Goal: Navigation & Orientation: Find specific page/section

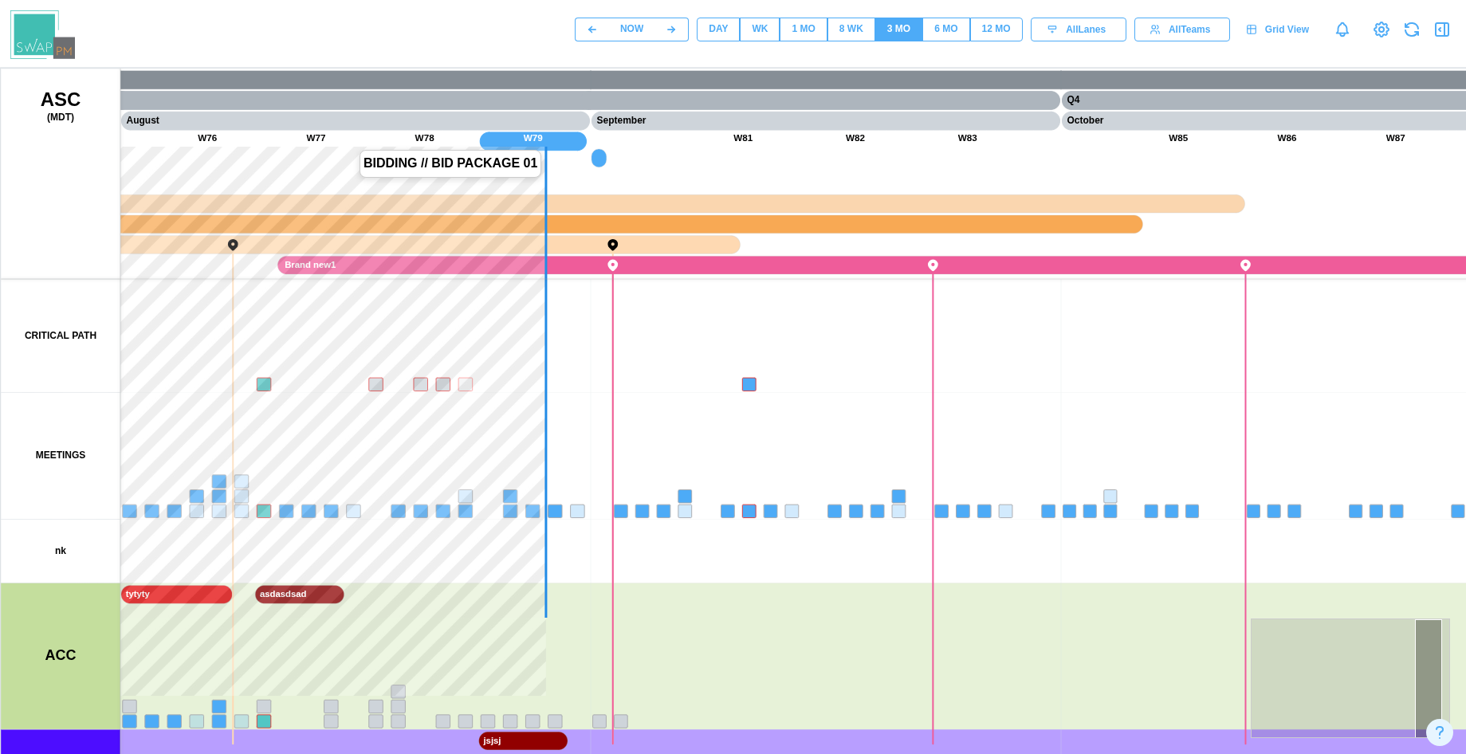
click at [361, 240] on canvas at bounding box center [766, 467] width 1530 height 797
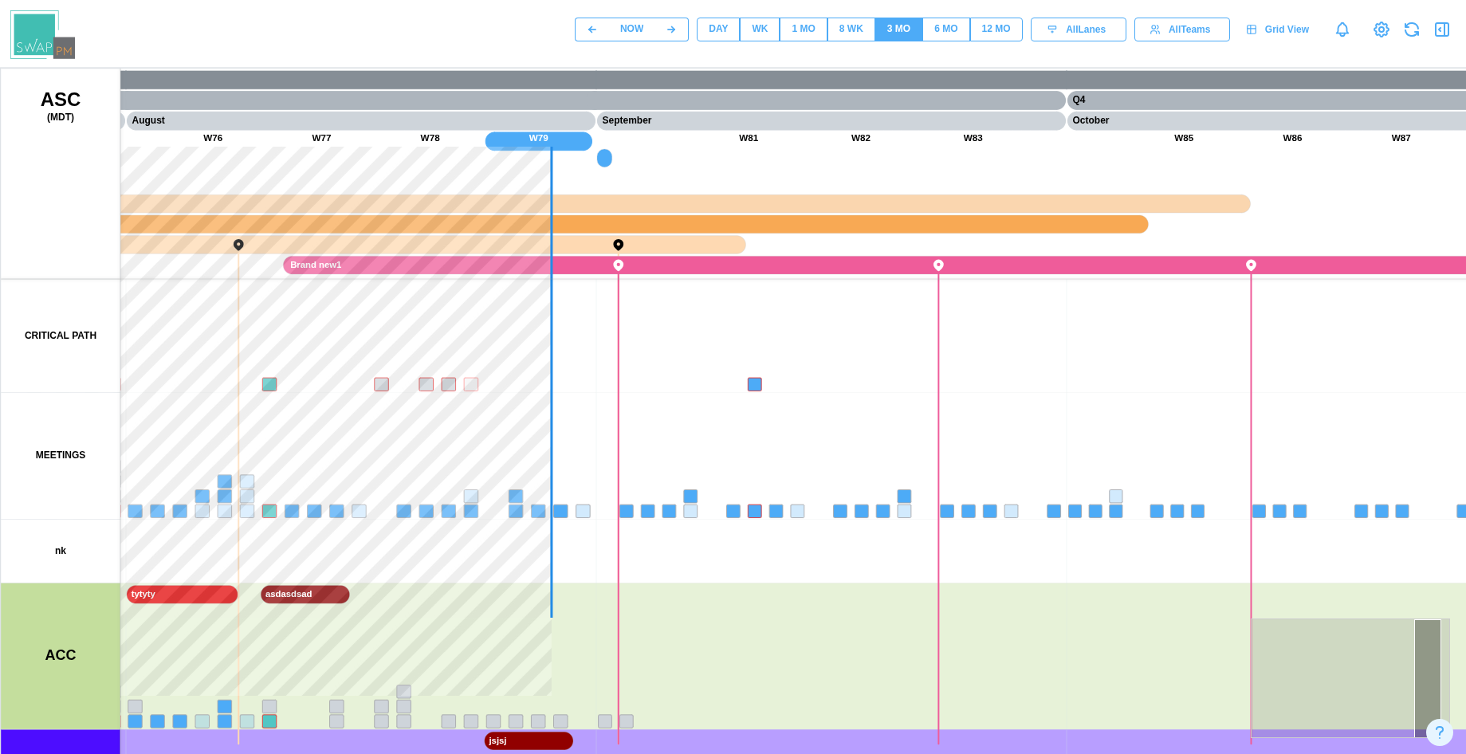
click at [717, 28] on div "DAY" at bounding box center [717, 29] width 19 height 15
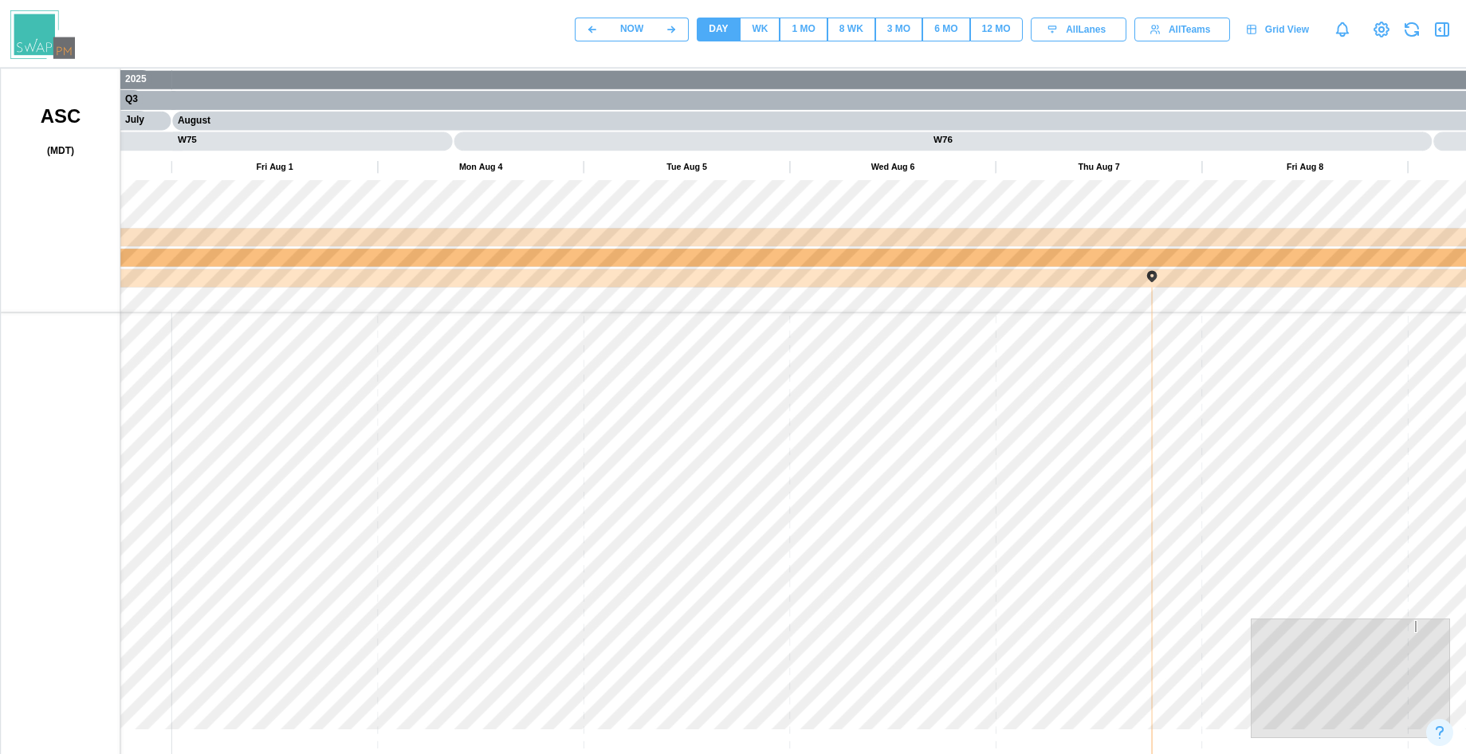
drag, startPoint x: 602, startPoint y: 334, endPoint x: 791, endPoint y: 311, distance: 190.3
click at [791, 311] on canvas at bounding box center [766, 467] width 1530 height 797
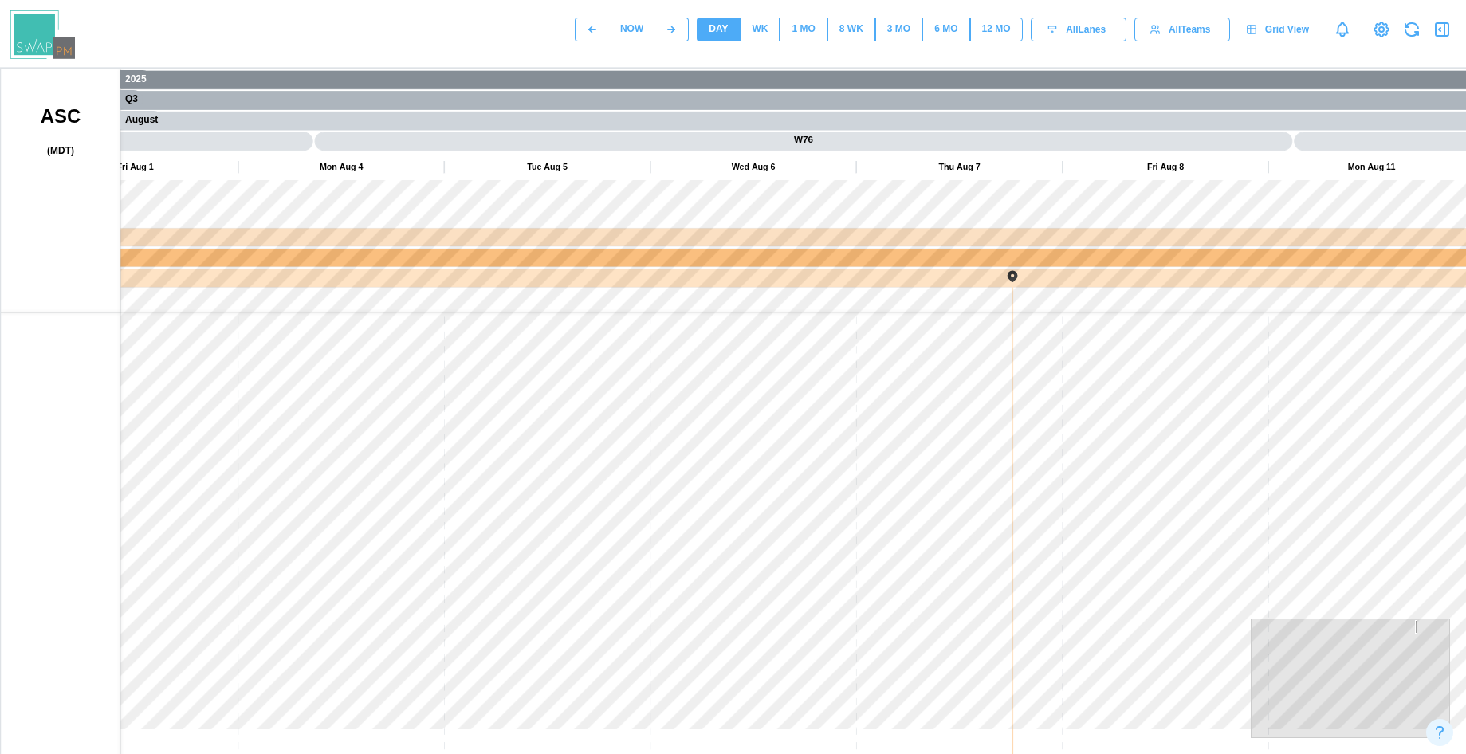
drag, startPoint x: 791, startPoint y: 311, endPoint x: 225, endPoint y: 288, distance: 567.1
click at [235, 288] on canvas at bounding box center [766, 467] width 1530 height 797
drag, startPoint x: 530, startPoint y: 302, endPoint x: 192, endPoint y: 306, distance: 337.9
click at [237, 306] on canvas at bounding box center [766, 467] width 1530 height 797
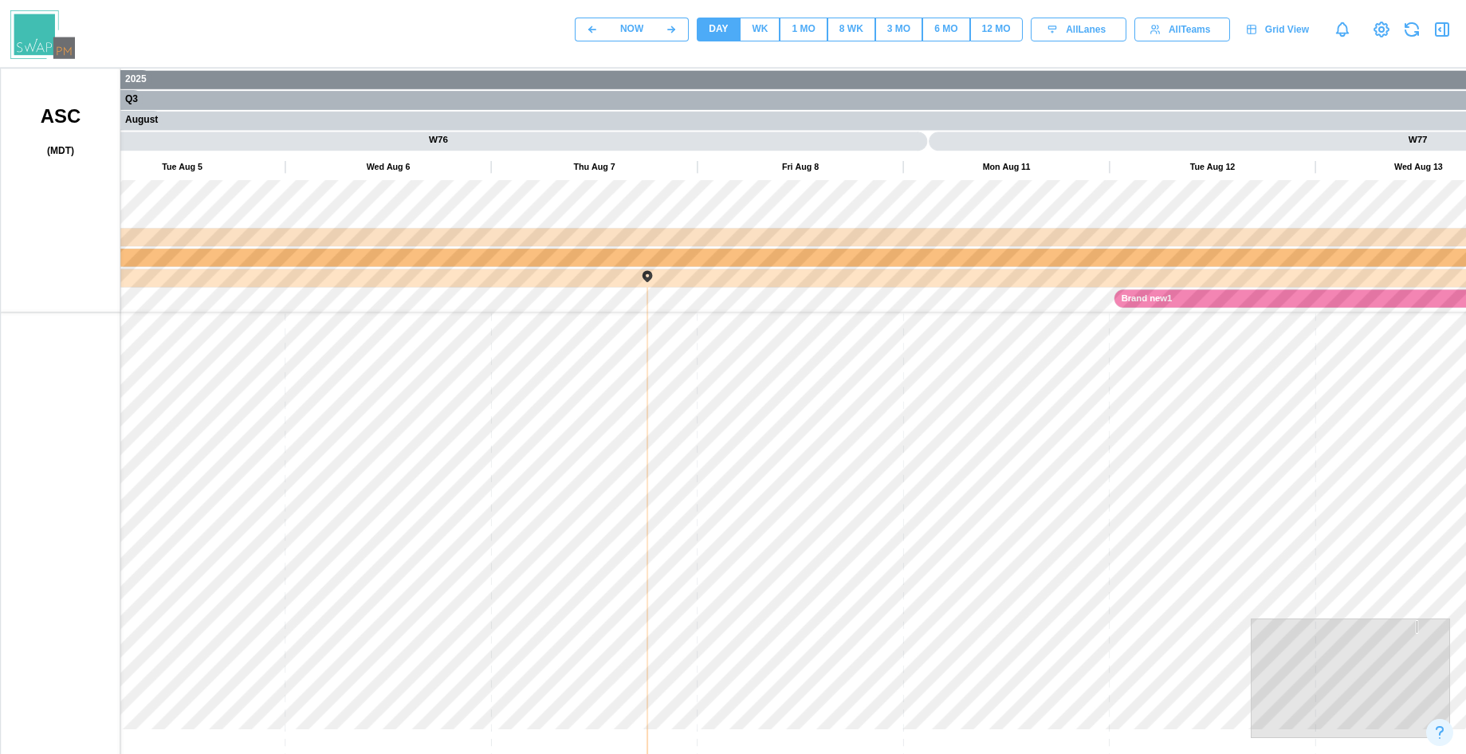
drag, startPoint x: 159, startPoint y: 303, endPoint x: 800, endPoint y: 298, distance: 641.5
click at [799, 298] on canvas at bounding box center [766, 467] width 1530 height 797
drag, startPoint x: 439, startPoint y: 396, endPoint x: 801, endPoint y: 407, distance: 362.0
click at [978, 397] on canvas at bounding box center [766, 467] width 1530 height 797
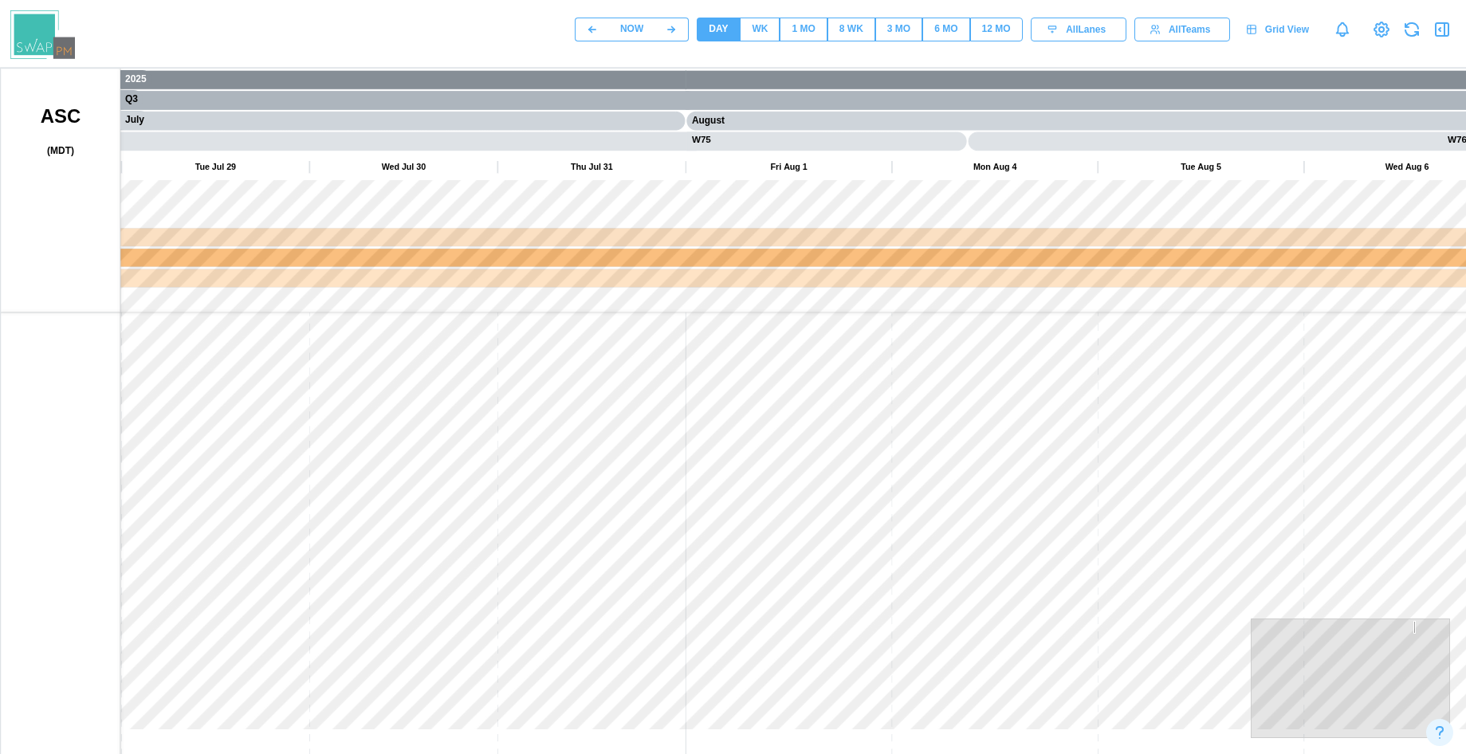
drag, startPoint x: 367, startPoint y: 409, endPoint x: 920, endPoint y: 395, distance: 554.0
click at [918, 396] on canvas at bounding box center [766, 467] width 1530 height 797
drag, startPoint x: 1018, startPoint y: 422, endPoint x: 470, endPoint y: 468, distance: 549.4
click at [508, 468] on canvas at bounding box center [766, 467] width 1530 height 797
drag, startPoint x: 618, startPoint y: 441, endPoint x: 501, endPoint y: 441, distance: 117.1
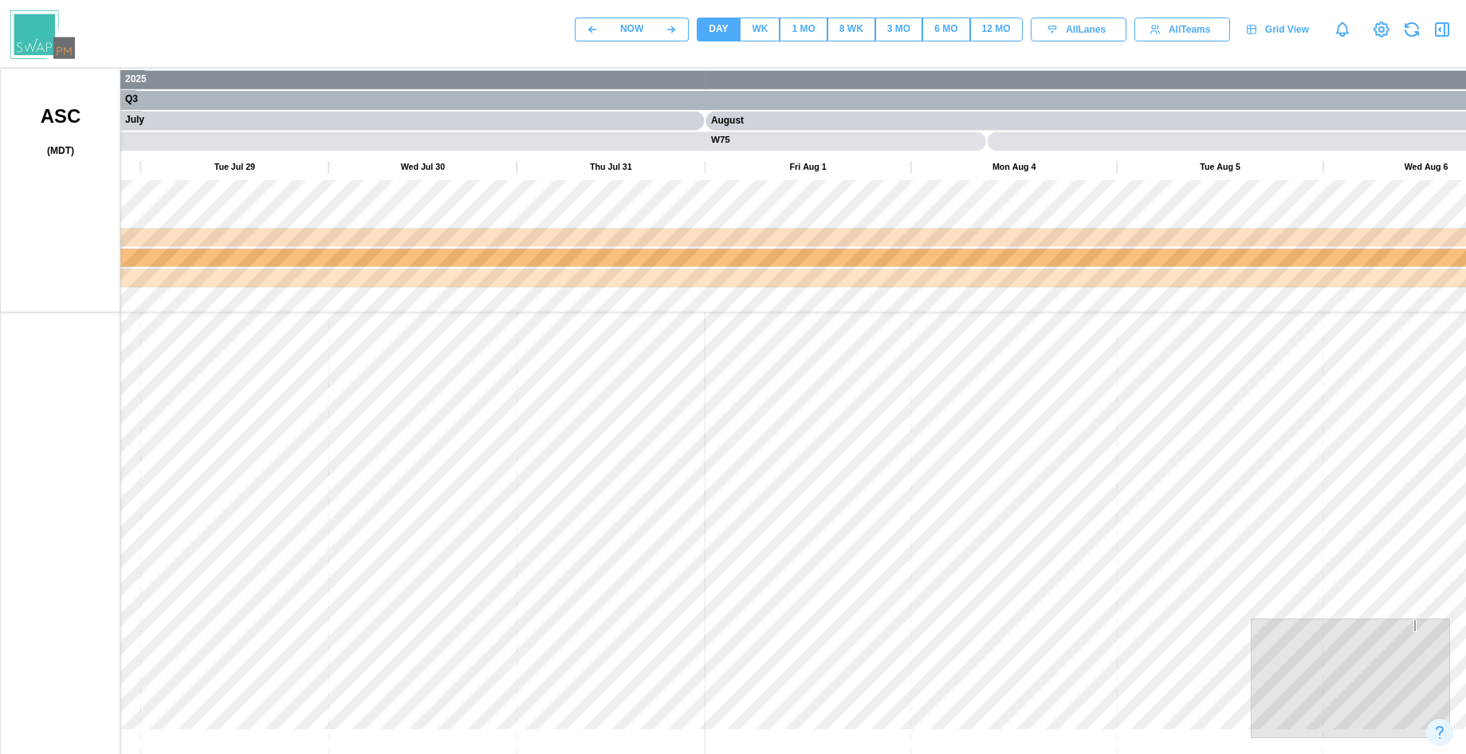
click at [463, 441] on canvas at bounding box center [766, 467] width 1530 height 797
drag, startPoint x: 885, startPoint y: 441, endPoint x: 508, endPoint y: 449, distance: 377.0
click at [477, 441] on canvas at bounding box center [766, 467] width 1530 height 797
click at [438, 473] on canvas at bounding box center [766, 467] width 1530 height 797
drag, startPoint x: 836, startPoint y: 438, endPoint x: 551, endPoint y: 441, distance: 284.5
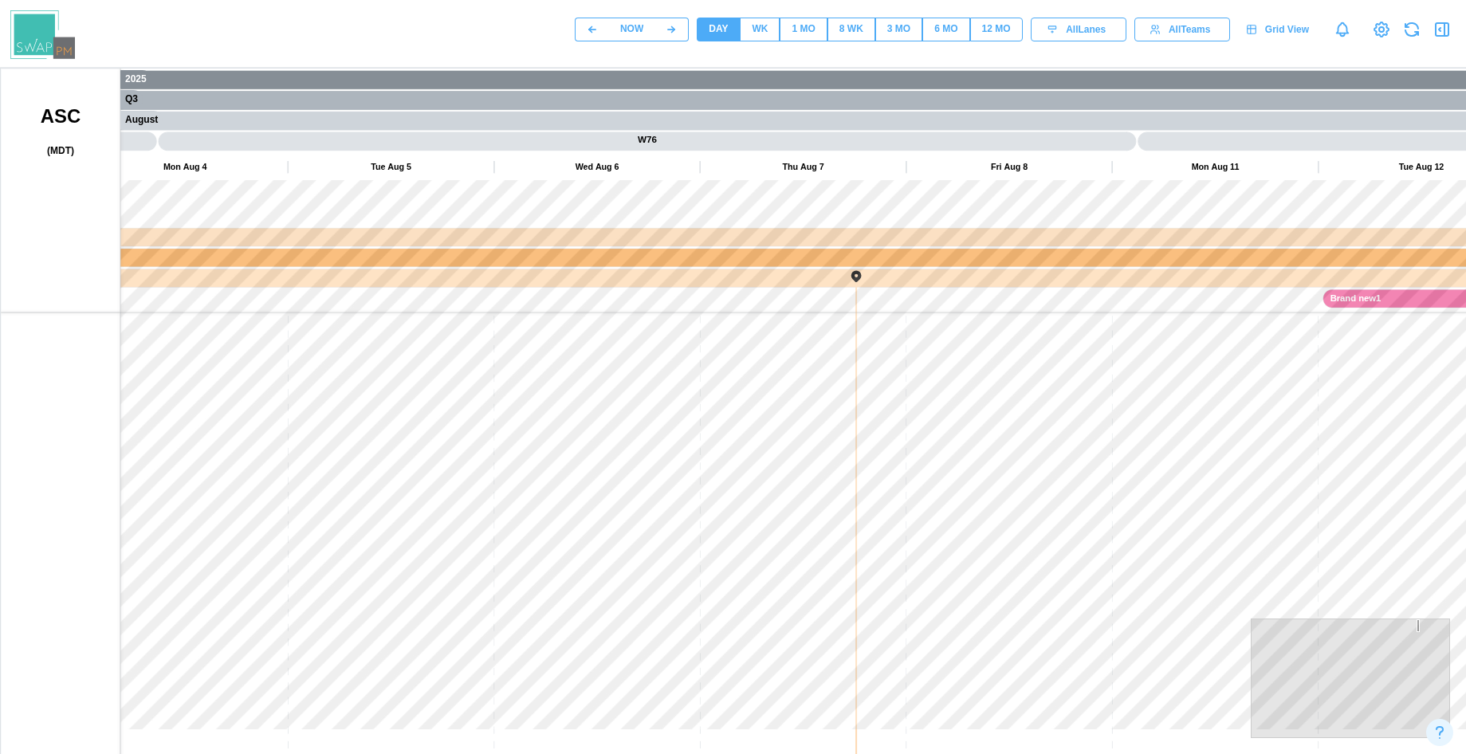
click at [414, 450] on canvas at bounding box center [766, 467] width 1530 height 797
drag, startPoint x: 757, startPoint y: 441, endPoint x: 470, endPoint y: 456, distance: 287.3
click at [426, 456] on canvas at bounding box center [766, 467] width 1530 height 797
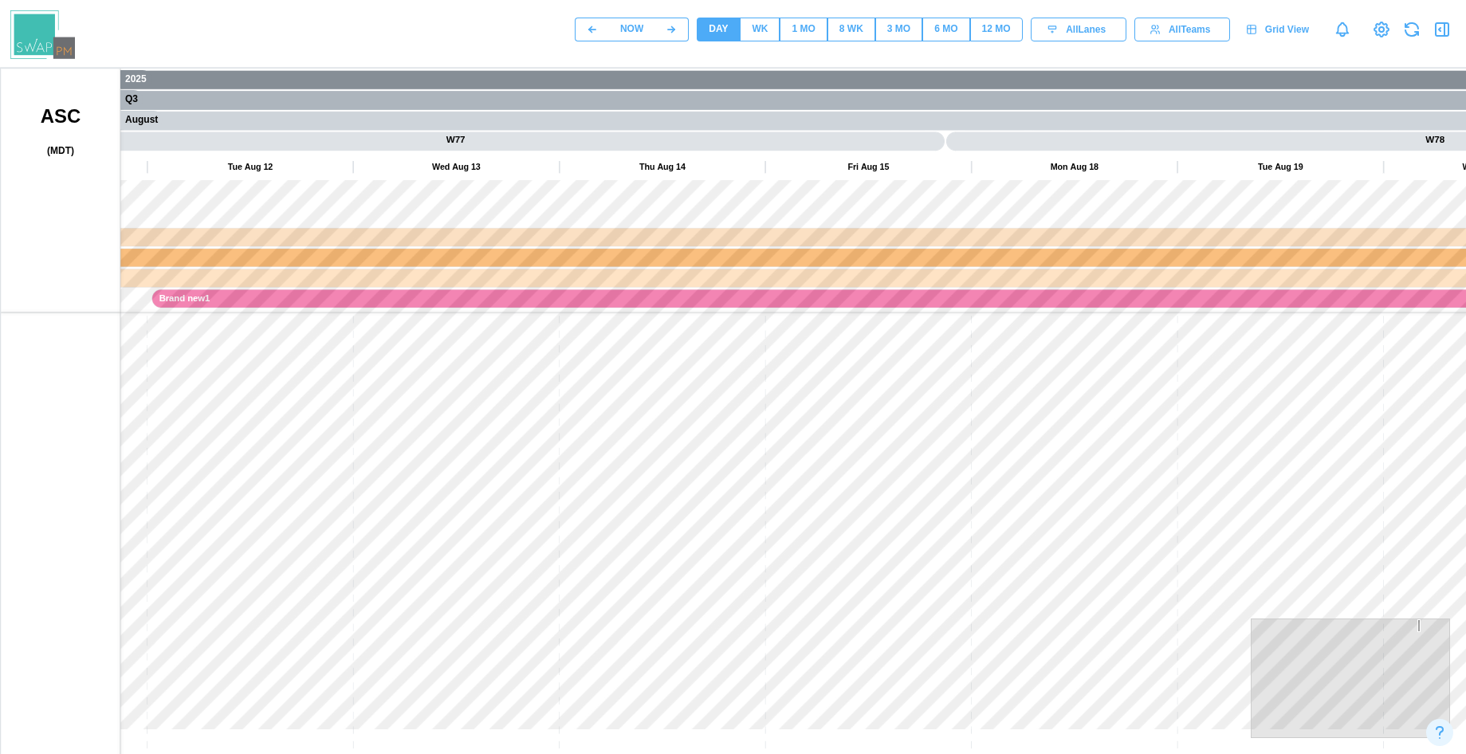
drag, startPoint x: 510, startPoint y: 457, endPoint x: 458, endPoint y: 457, distance: 51.8
click at [434, 457] on canvas at bounding box center [766, 467] width 1530 height 797
click at [445, 457] on canvas at bounding box center [766, 467] width 1530 height 797
drag, startPoint x: 802, startPoint y: 448, endPoint x: 627, endPoint y: 470, distance: 175.9
click at [468, 470] on canvas at bounding box center [766, 467] width 1530 height 797
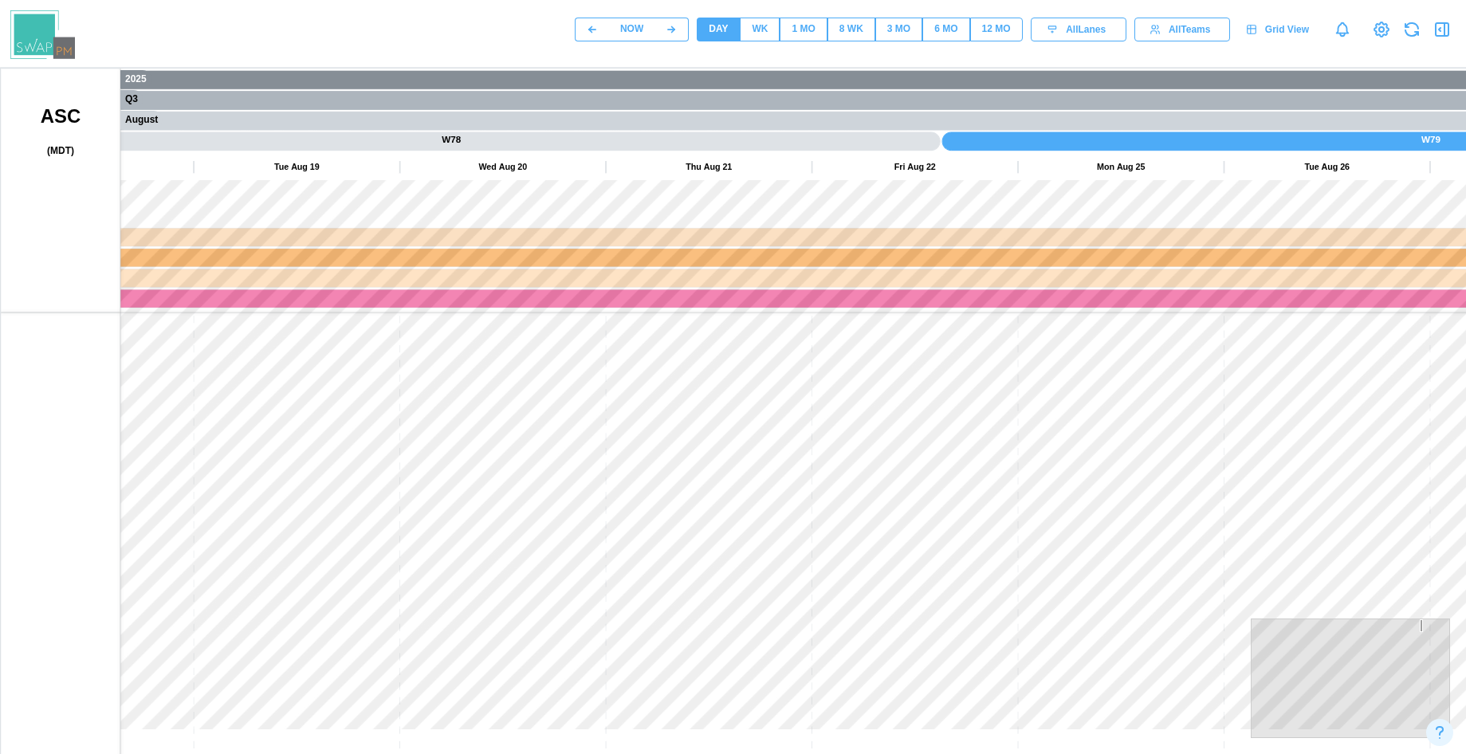
click at [439, 473] on canvas at bounding box center [766, 467] width 1530 height 797
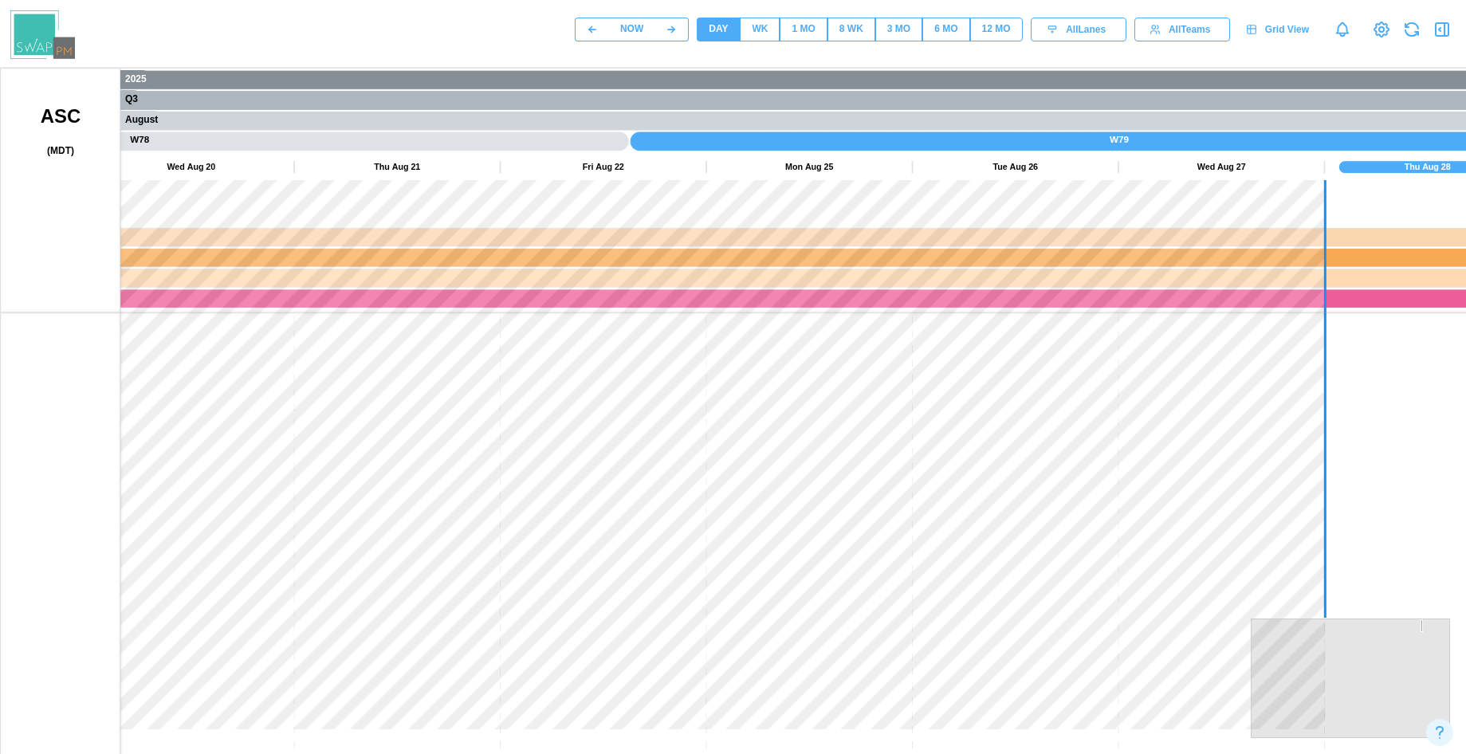
drag, startPoint x: 744, startPoint y: 22, endPoint x: 755, endPoint y: 27, distance: 11.8
click at [744, 22] on button "WK" at bounding box center [760, 30] width 40 height 24
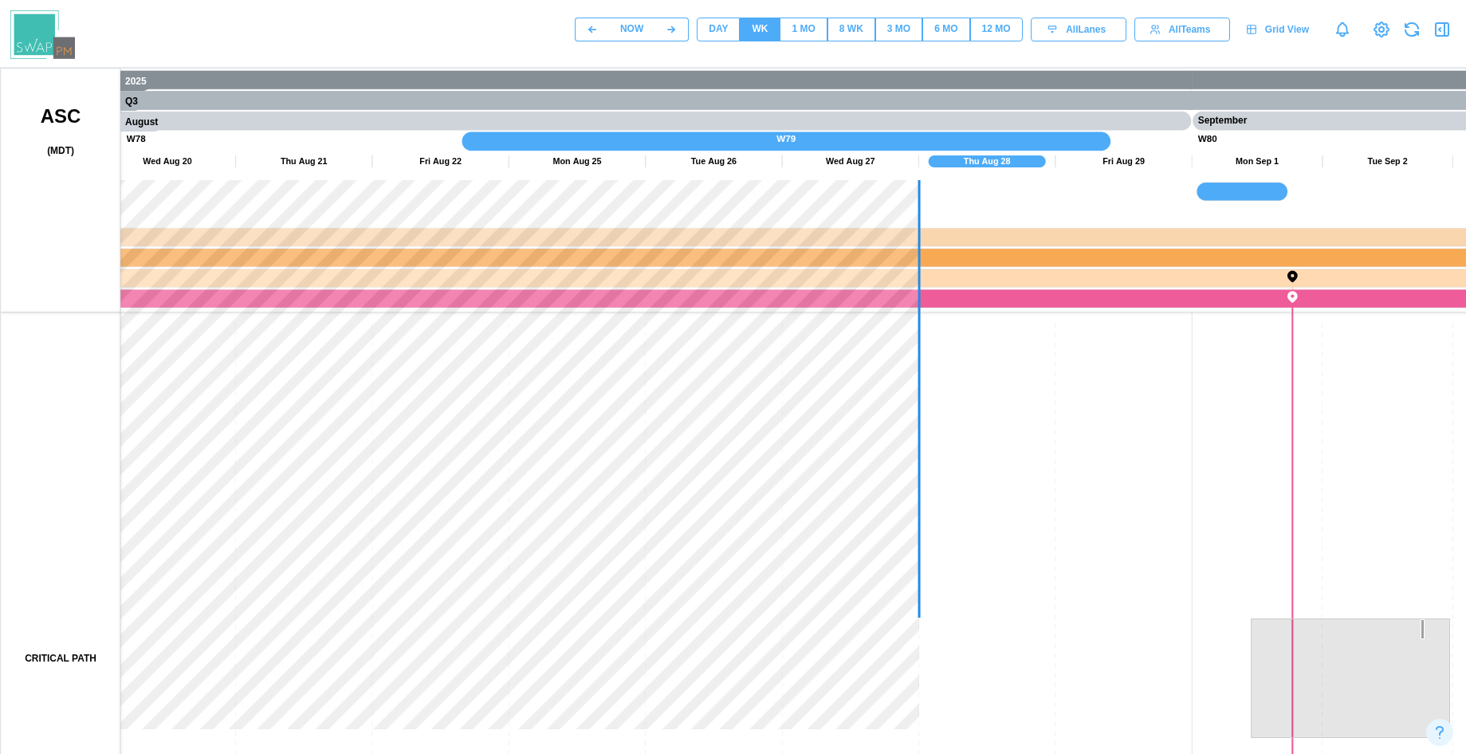
click at [814, 39] on span "1 MO" at bounding box center [802, 29] width 23 height 22
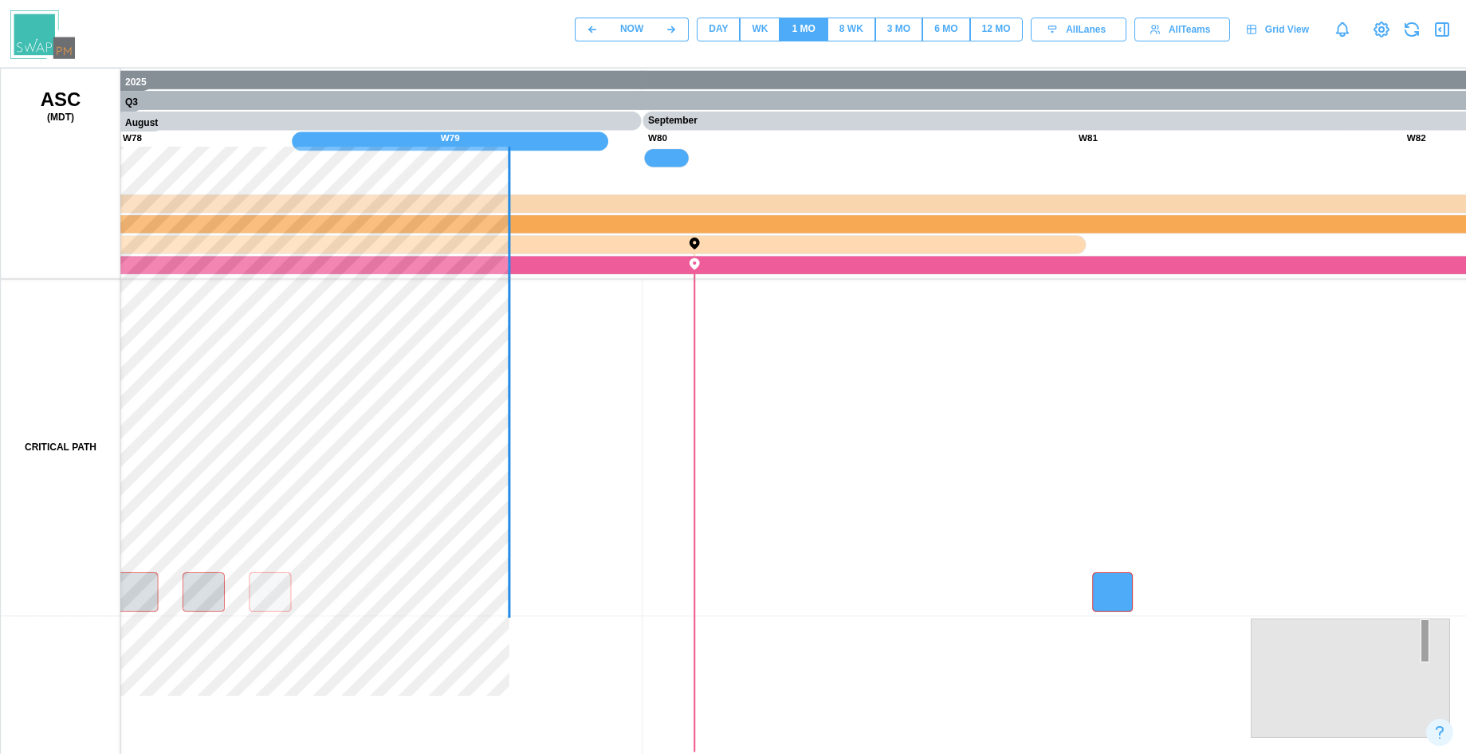
click at [853, 16] on div "NOW DAY WK 1 MO 8 WK 3 MO 6 MO 12 MO All Lanes All Teams Grid View" at bounding box center [1020, 29] width 891 height 27
click at [853, 26] on div "8 WK" at bounding box center [851, 29] width 24 height 15
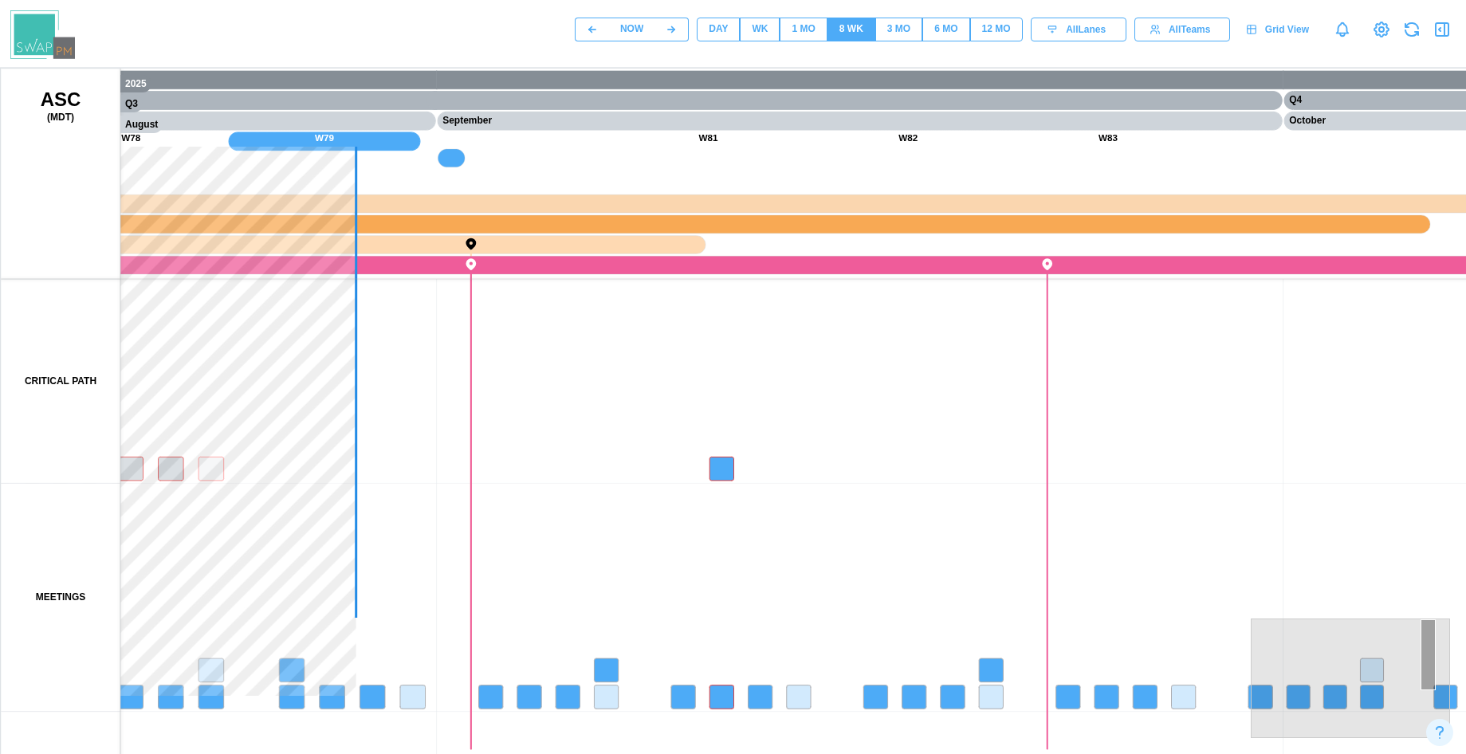
click at [887, 27] on div "3 MO" at bounding box center [898, 29] width 23 height 15
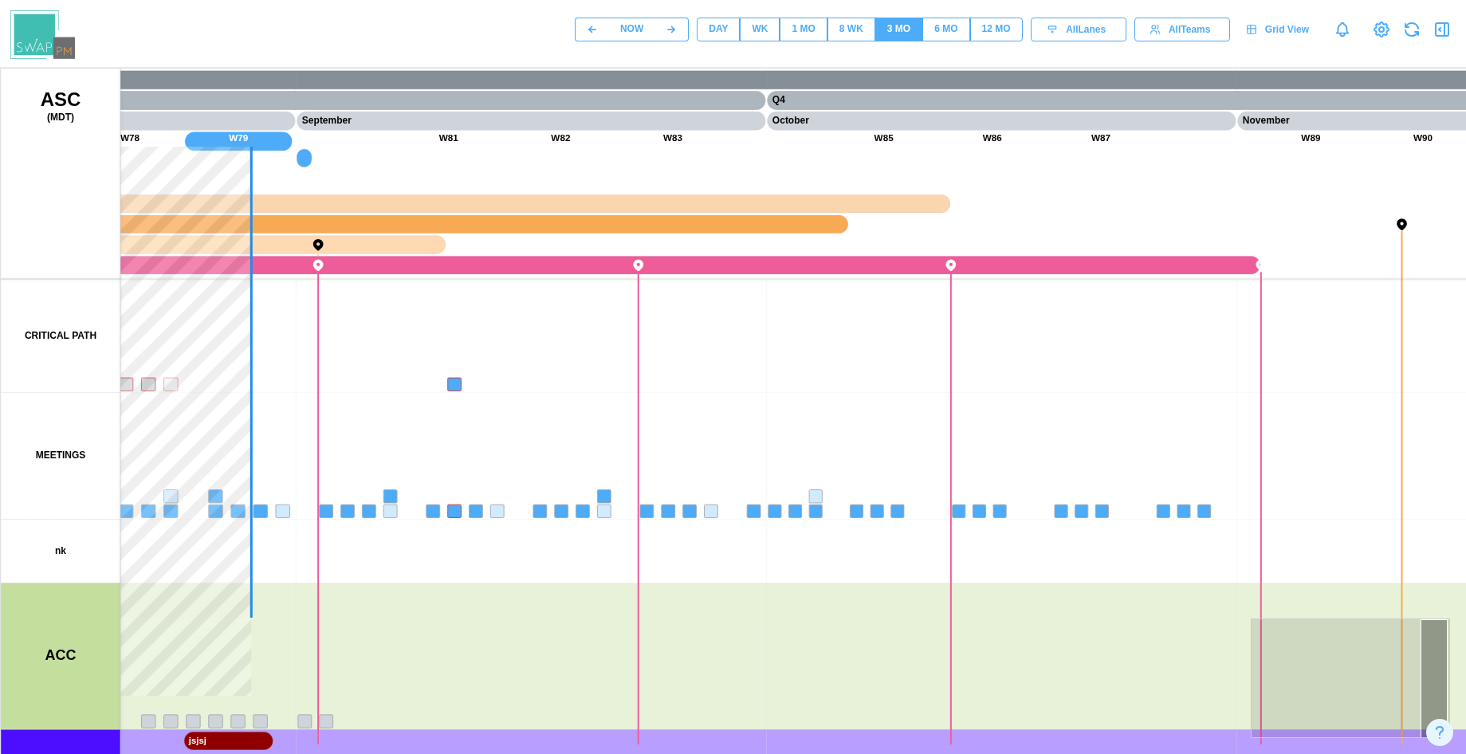
click at [840, 25] on div "8 WK" at bounding box center [851, 29] width 24 height 15
click at [809, 30] on div "1 MO" at bounding box center [802, 29] width 23 height 15
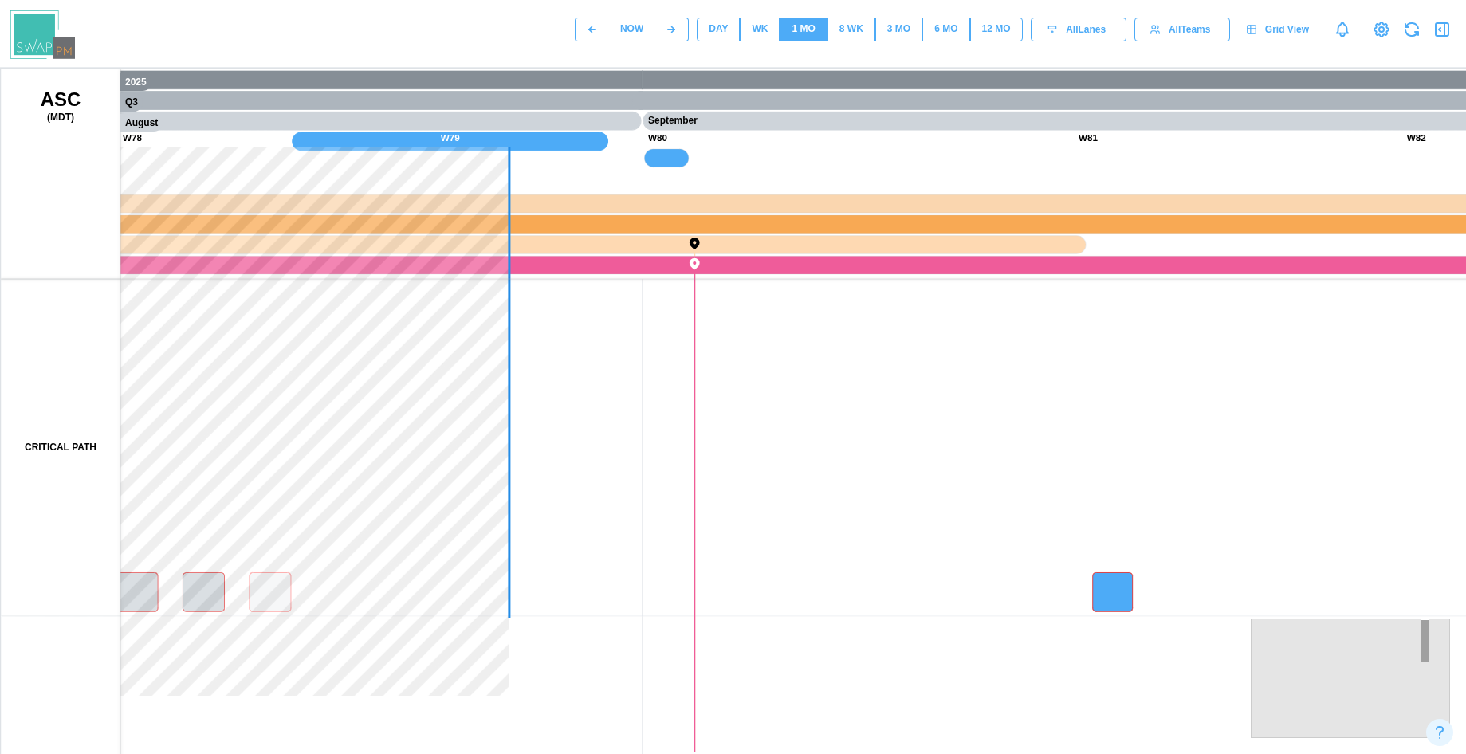
click at [752, 48] on div "NOW DAY WK 1 MO 8 WK 3 MO 6 MO 12 MO All Lanes All Teams Grid View" at bounding box center [733, 29] width 1466 height 59
click at [756, 34] on div "WK" at bounding box center [759, 29] width 16 height 15
click at [716, 37] on span "DAY" at bounding box center [717, 29] width 19 height 22
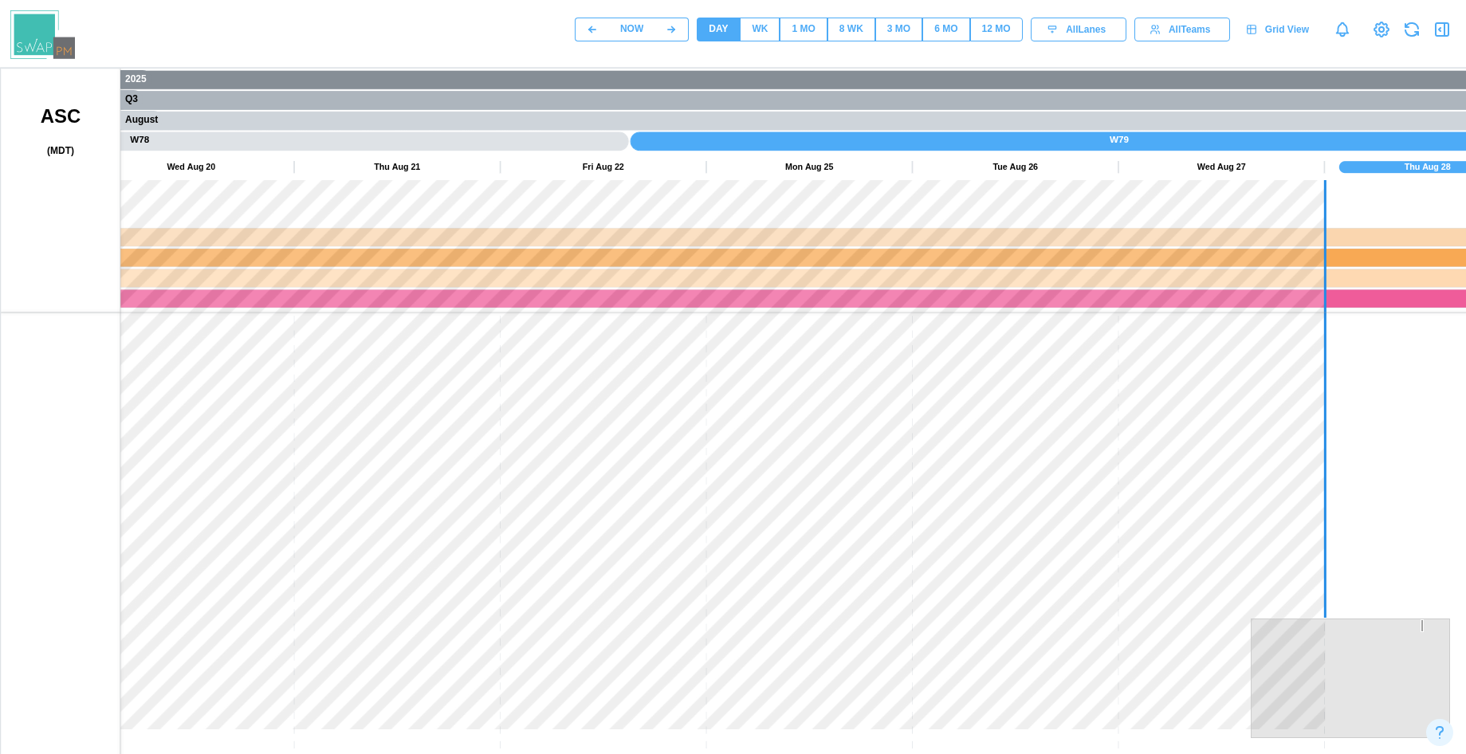
drag, startPoint x: 949, startPoint y: 398, endPoint x: 379, endPoint y: 475, distance: 575.8
click at [387, 474] on canvas at bounding box center [766, 467] width 1530 height 797
drag, startPoint x: 378, startPoint y: 475, endPoint x: 786, endPoint y: 467, distance: 408.1
click at [786, 467] on canvas at bounding box center [766, 467] width 1530 height 797
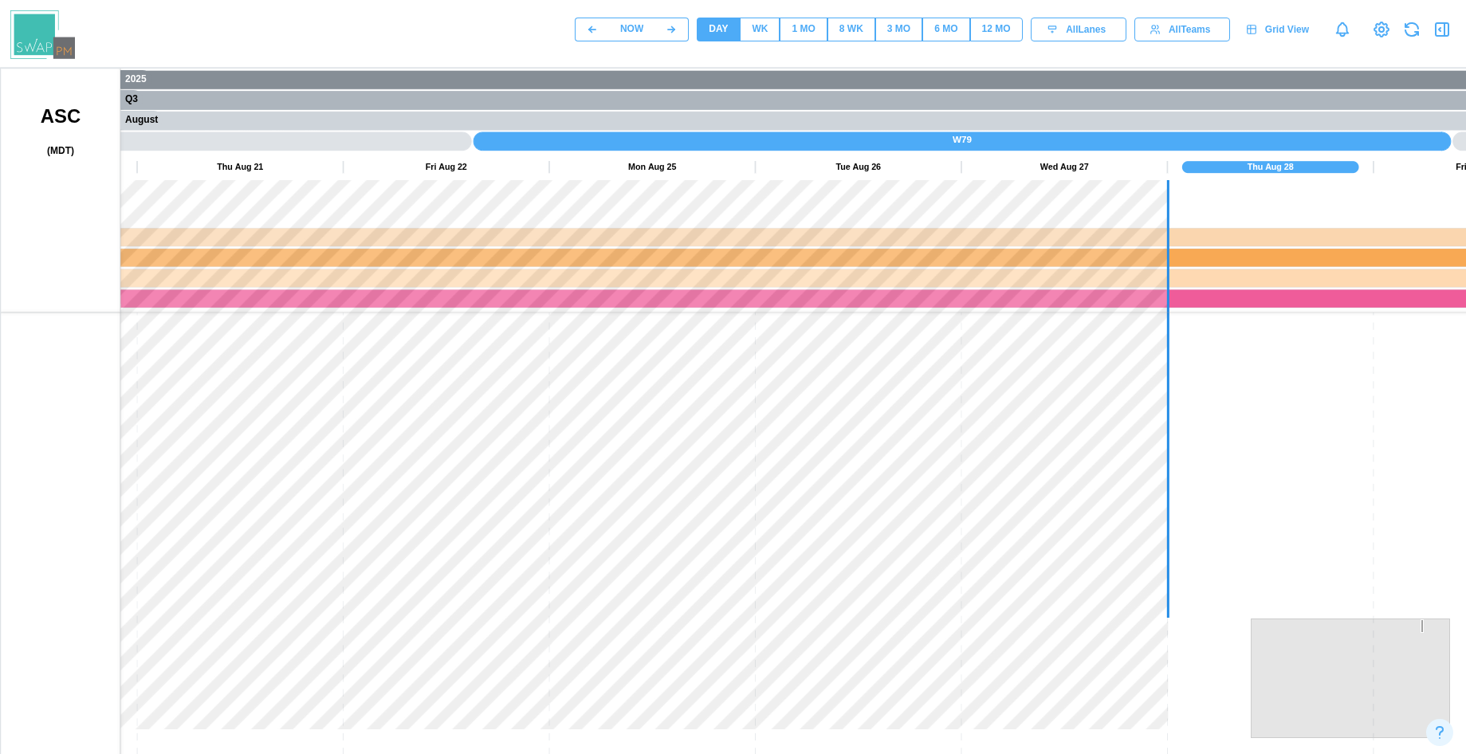
drag, startPoint x: 788, startPoint y: 508, endPoint x: 634, endPoint y: 536, distance: 157.1
click at [634, 536] on canvas at bounding box center [766, 467] width 1530 height 797
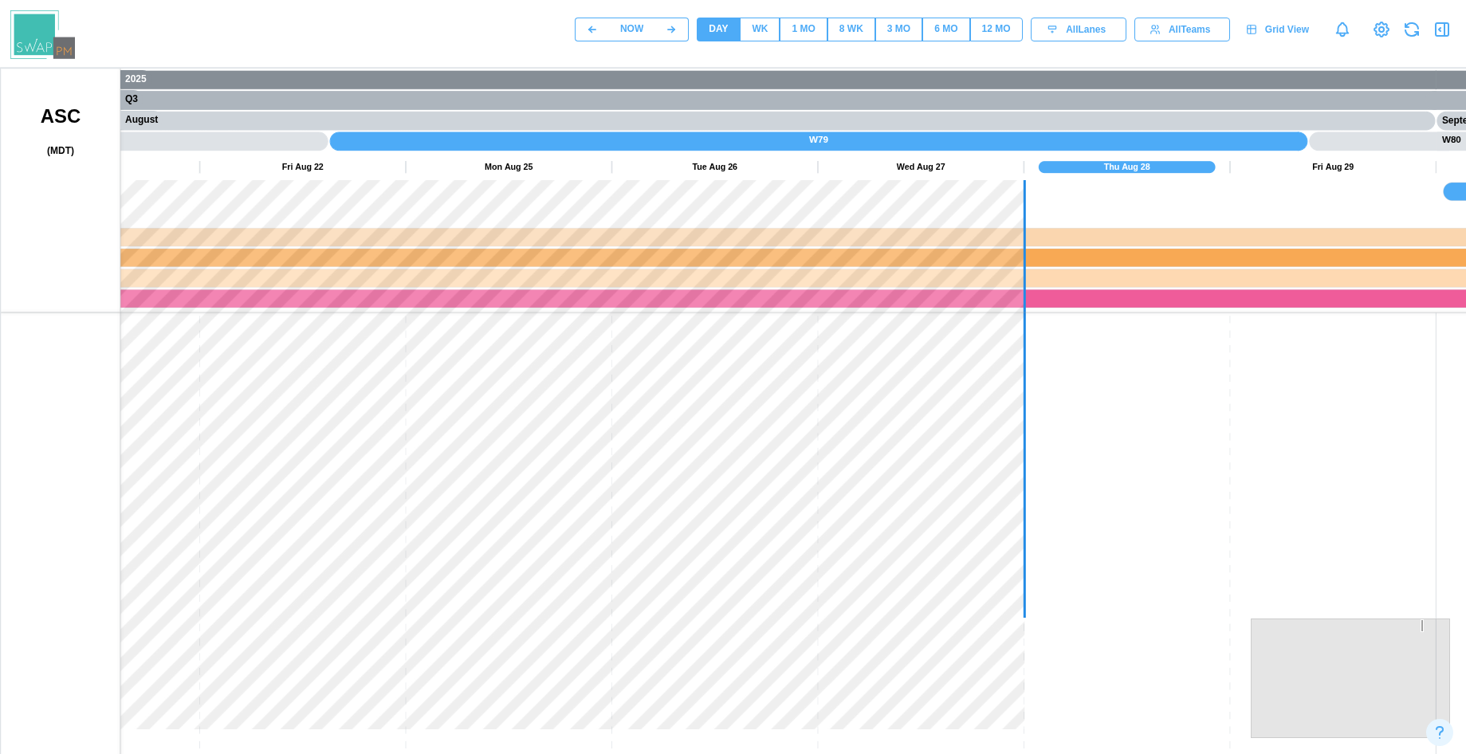
click at [748, 32] on button "WK" at bounding box center [760, 30] width 40 height 24
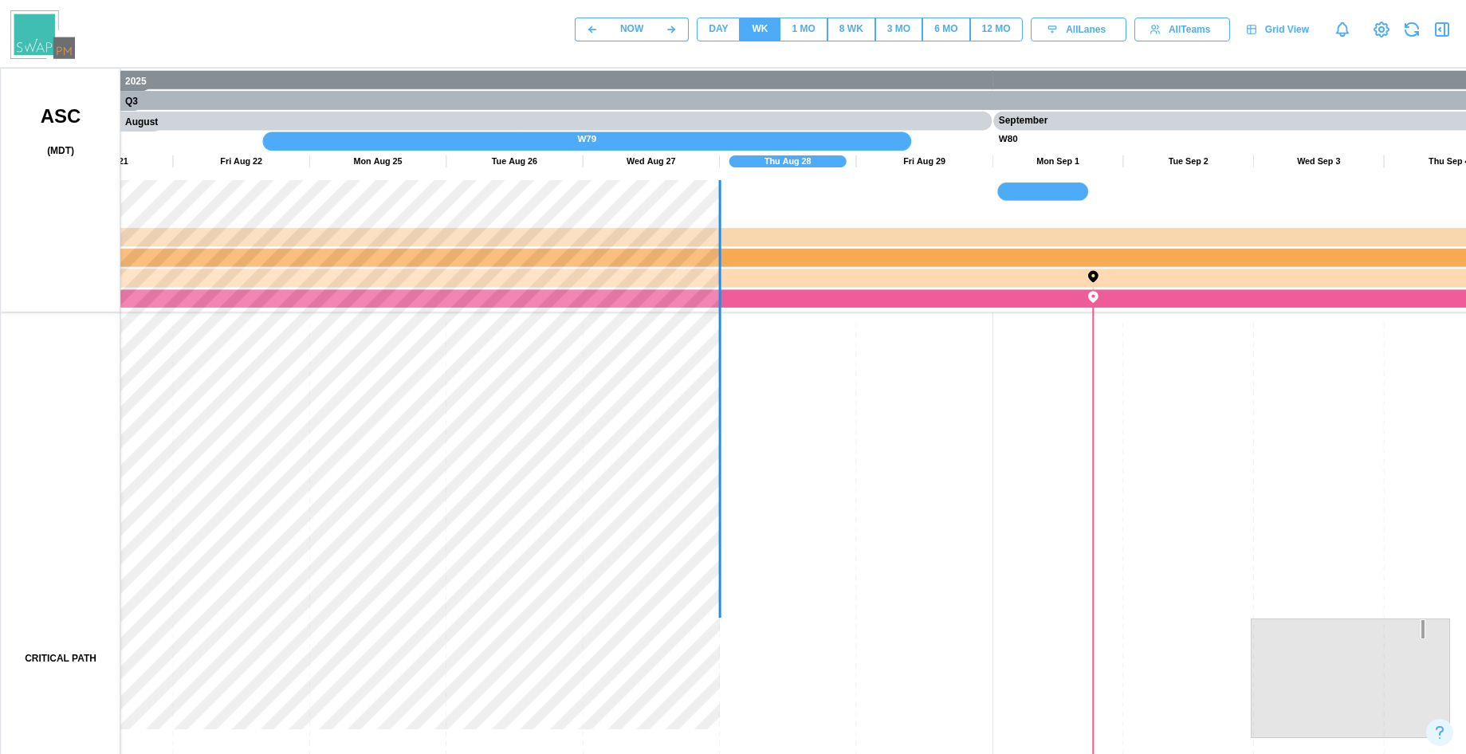
click at [727, 20] on span "DAY" at bounding box center [717, 29] width 19 height 22
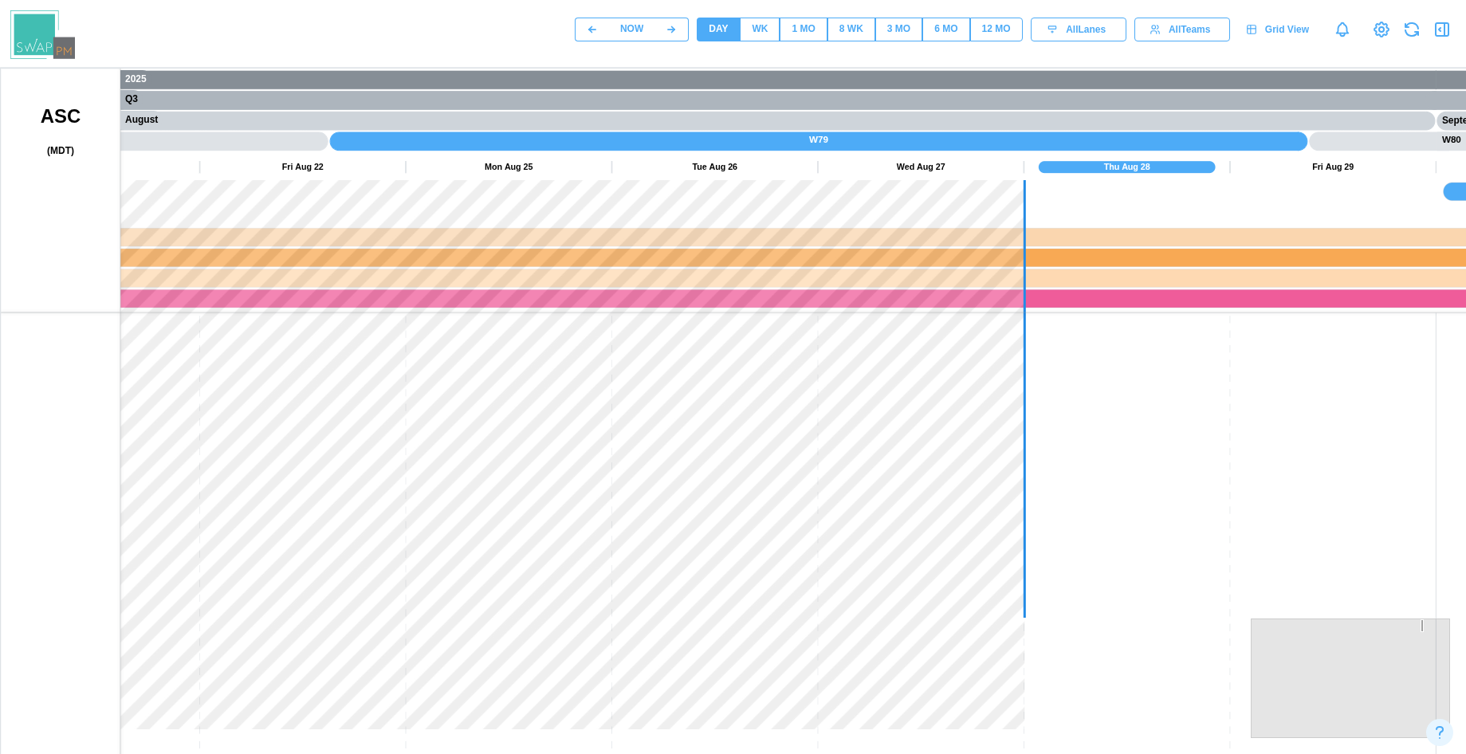
click at [745, 26] on button "WK" at bounding box center [760, 30] width 40 height 24
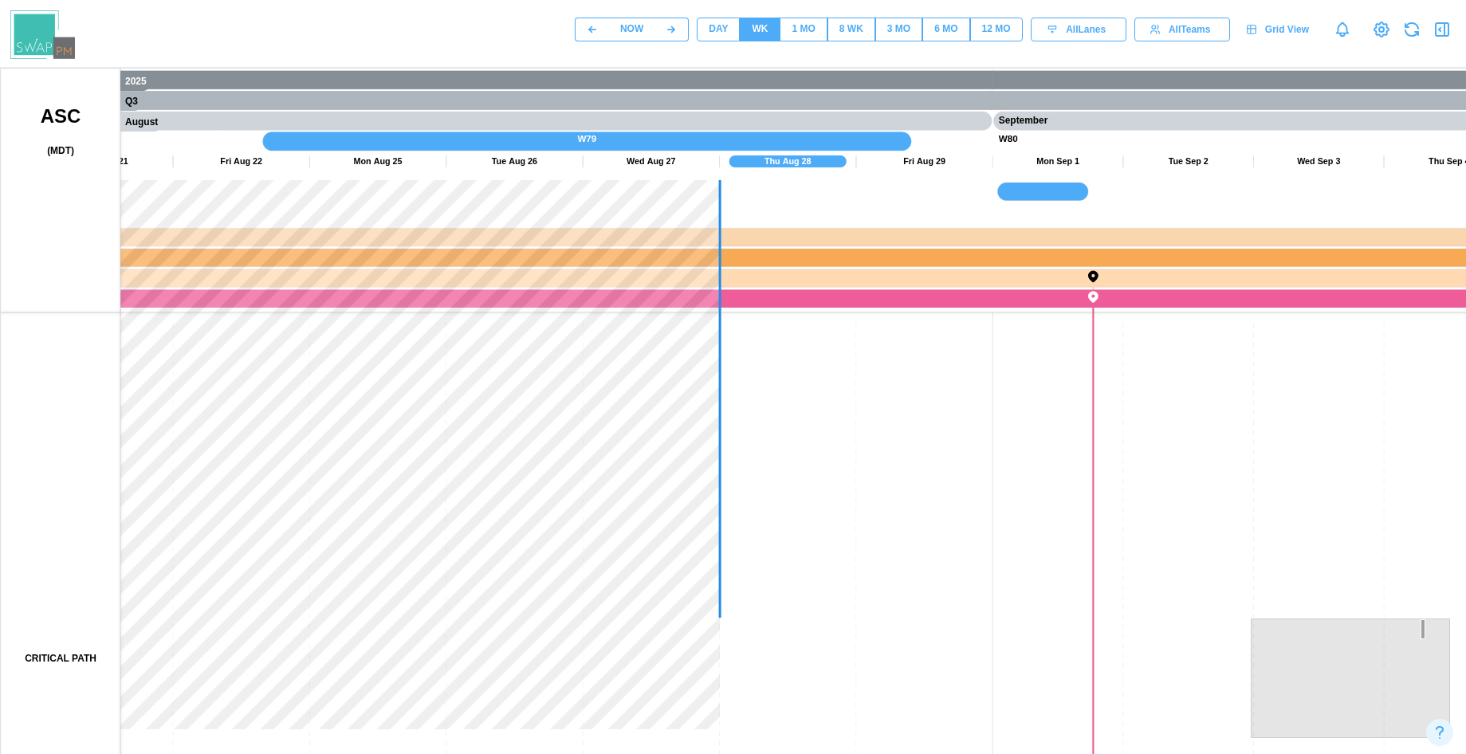
click at [813, 37] on span "1 MO" at bounding box center [802, 29] width 23 height 22
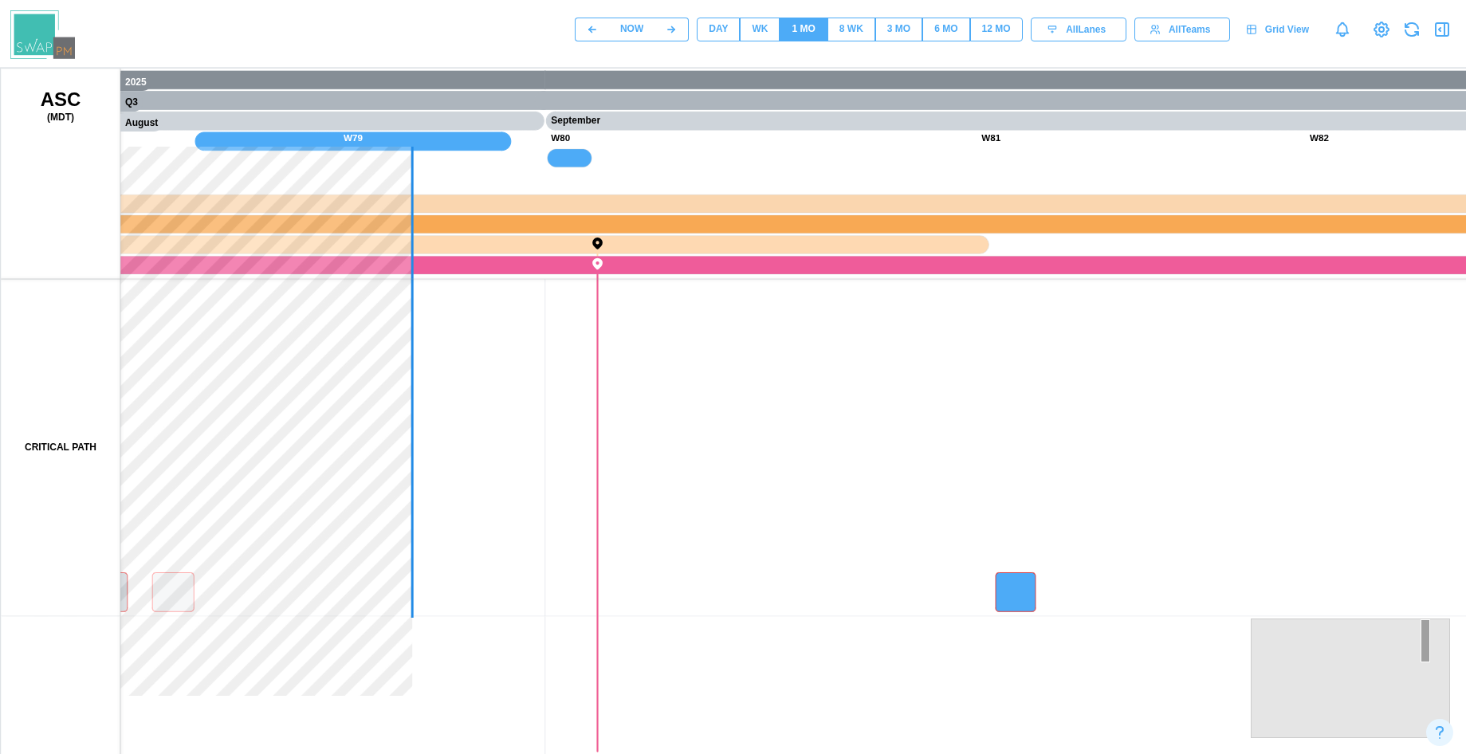
click at [831, 31] on button "8 WK" at bounding box center [851, 30] width 48 height 24
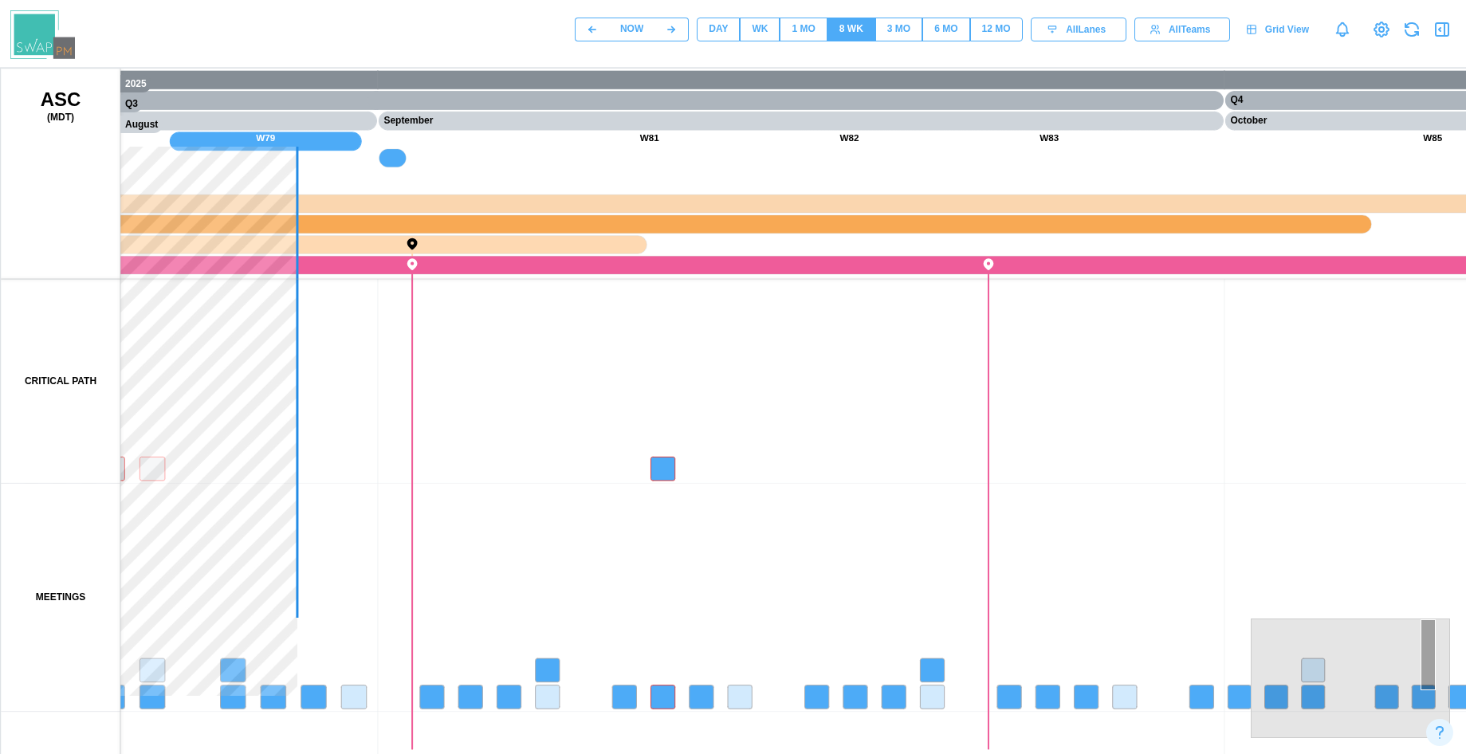
click at [894, 24] on div "3 MO" at bounding box center [898, 29] width 23 height 15
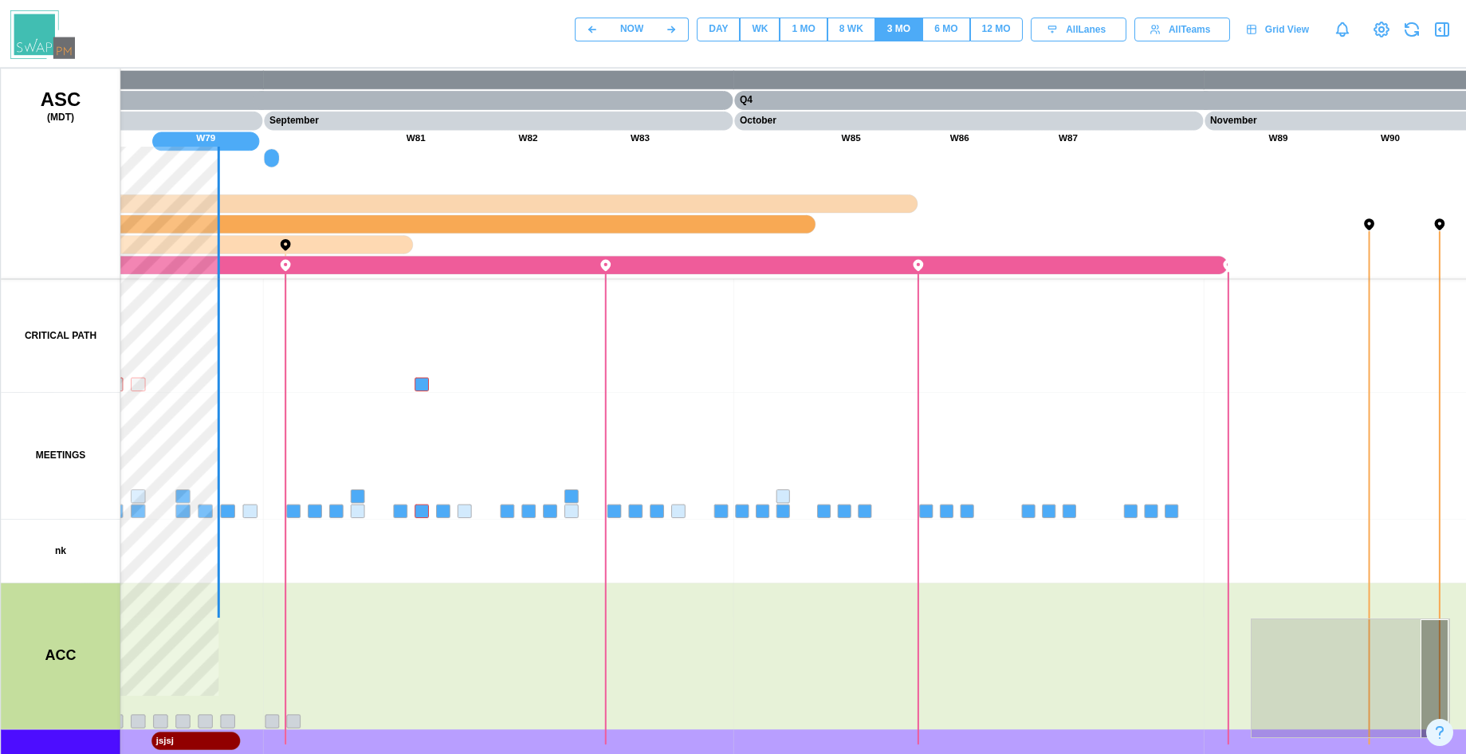
click at [721, 32] on div "DAY" at bounding box center [717, 29] width 19 height 15
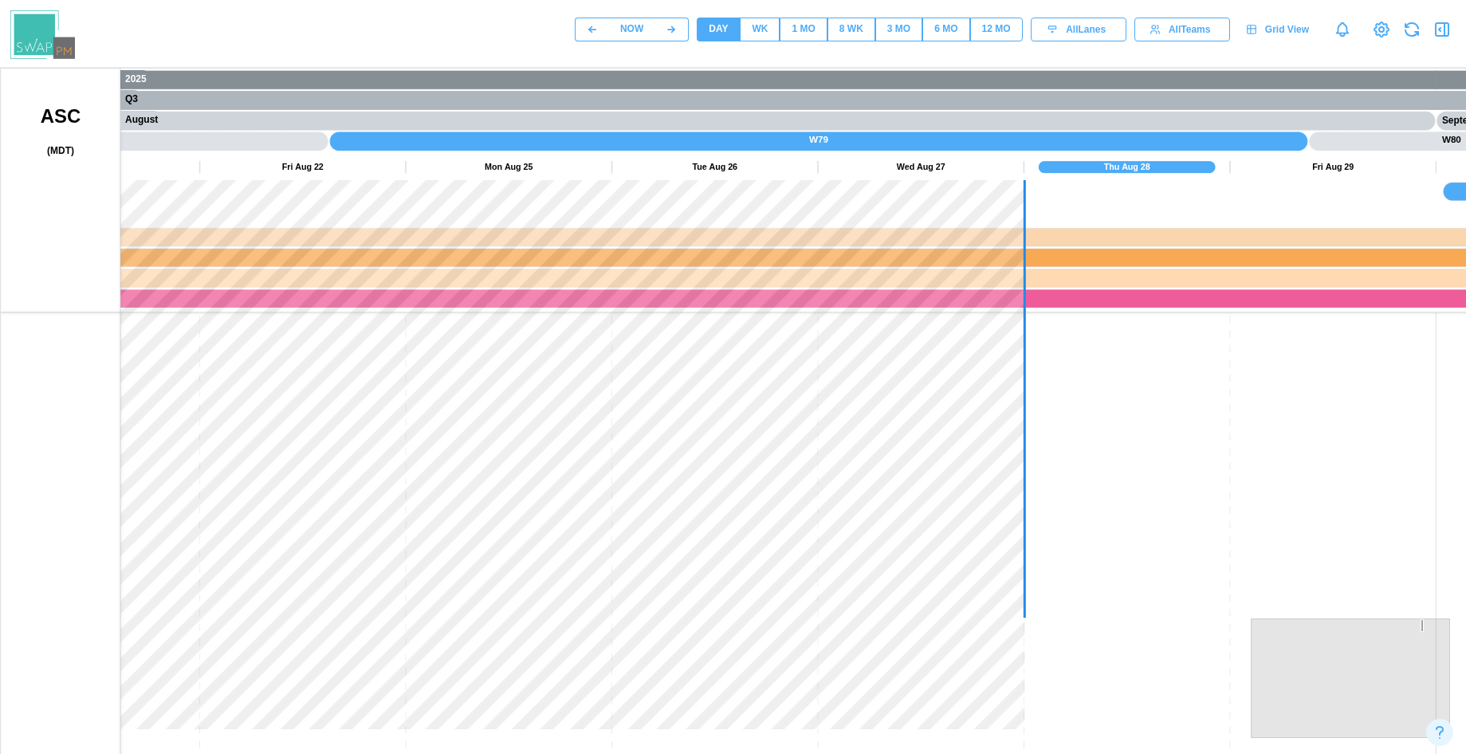
click at [759, 37] on span "WK" at bounding box center [759, 29] width 16 height 22
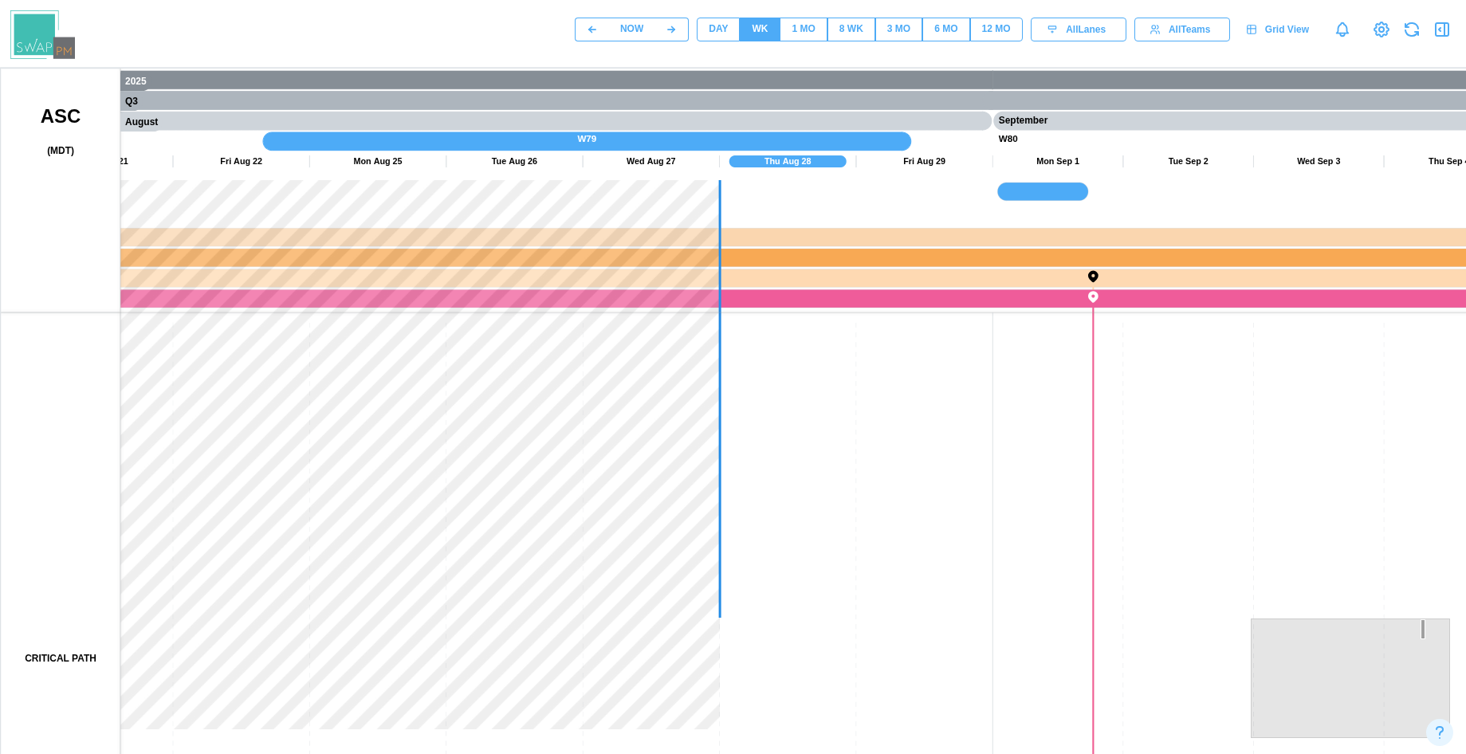
click at [796, 29] on div "1 MO" at bounding box center [802, 29] width 23 height 15
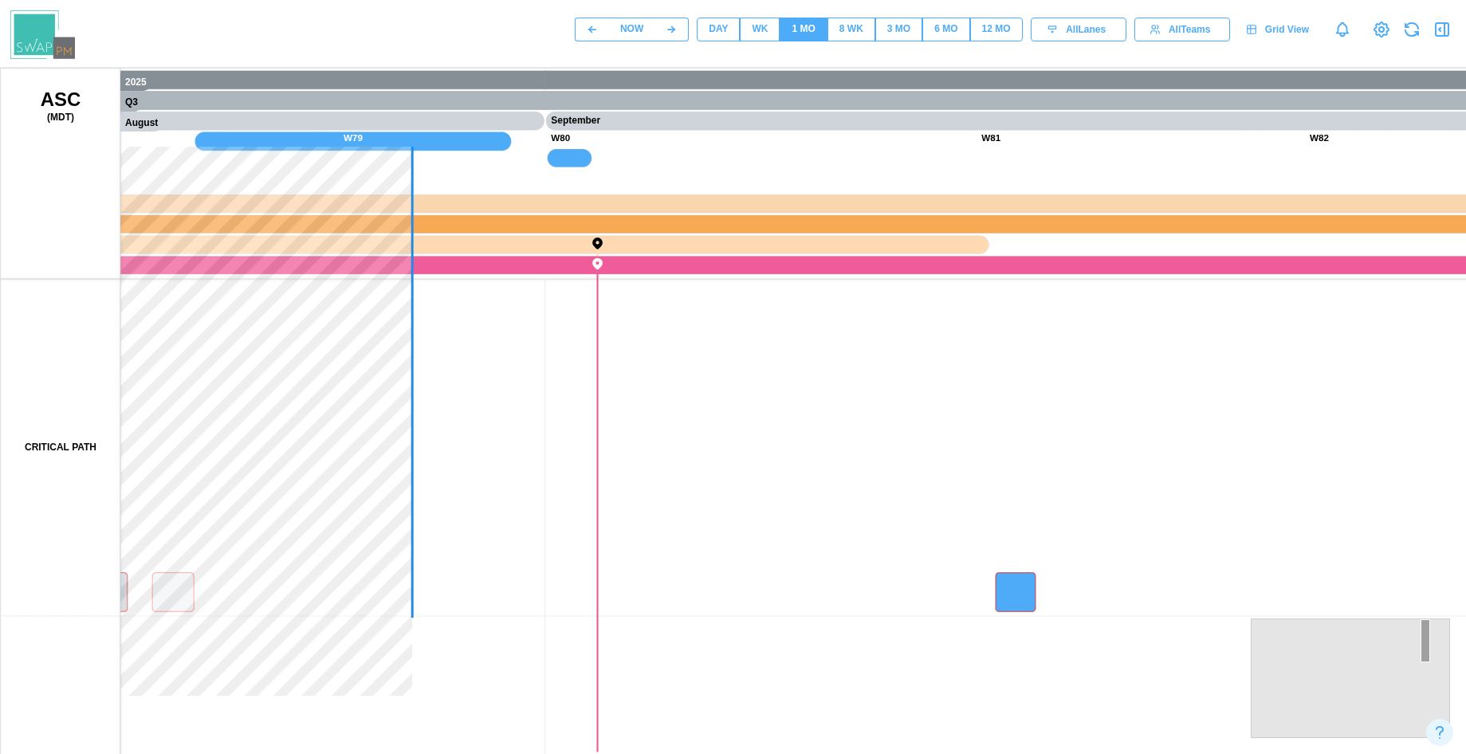
click at [855, 26] on div "8 WK" at bounding box center [851, 29] width 24 height 15
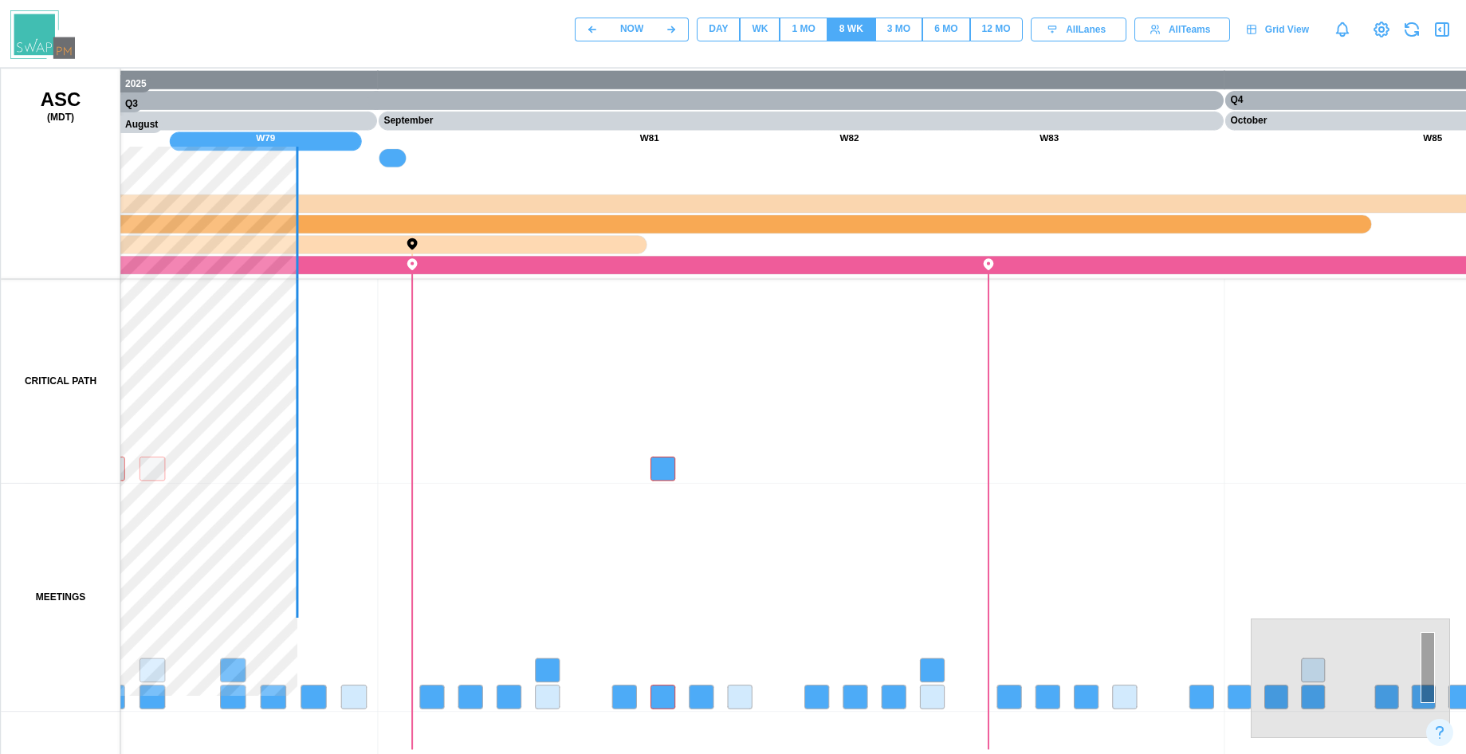
drag, startPoint x: 515, startPoint y: 512, endPoint x: 430, endPoint y: 213, distance: 311.3
click at [608, 392] on canvas at bounding box center [766, 467] width 1530 height 797
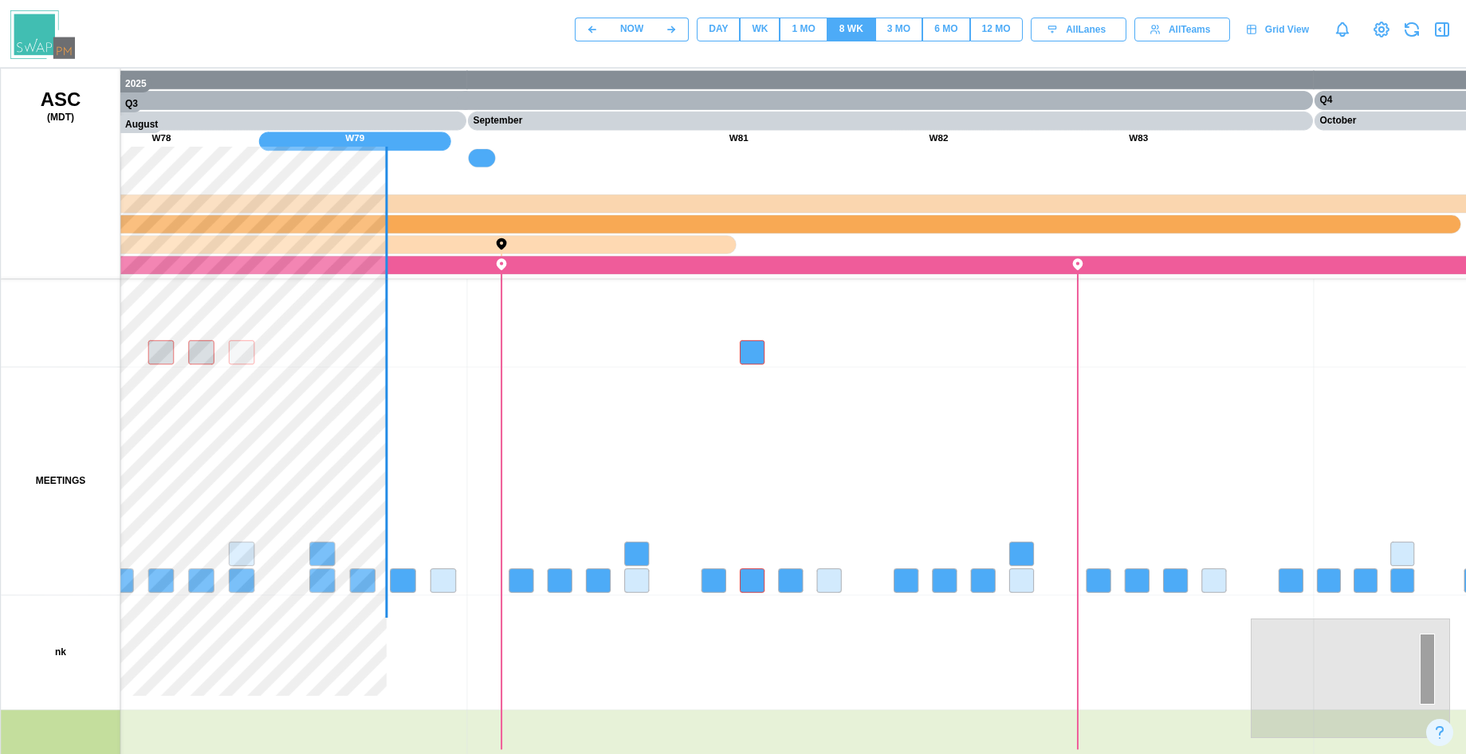
click at [991, 25] on div "12 MO" at bounding box center [996, 29] width 29 height 15
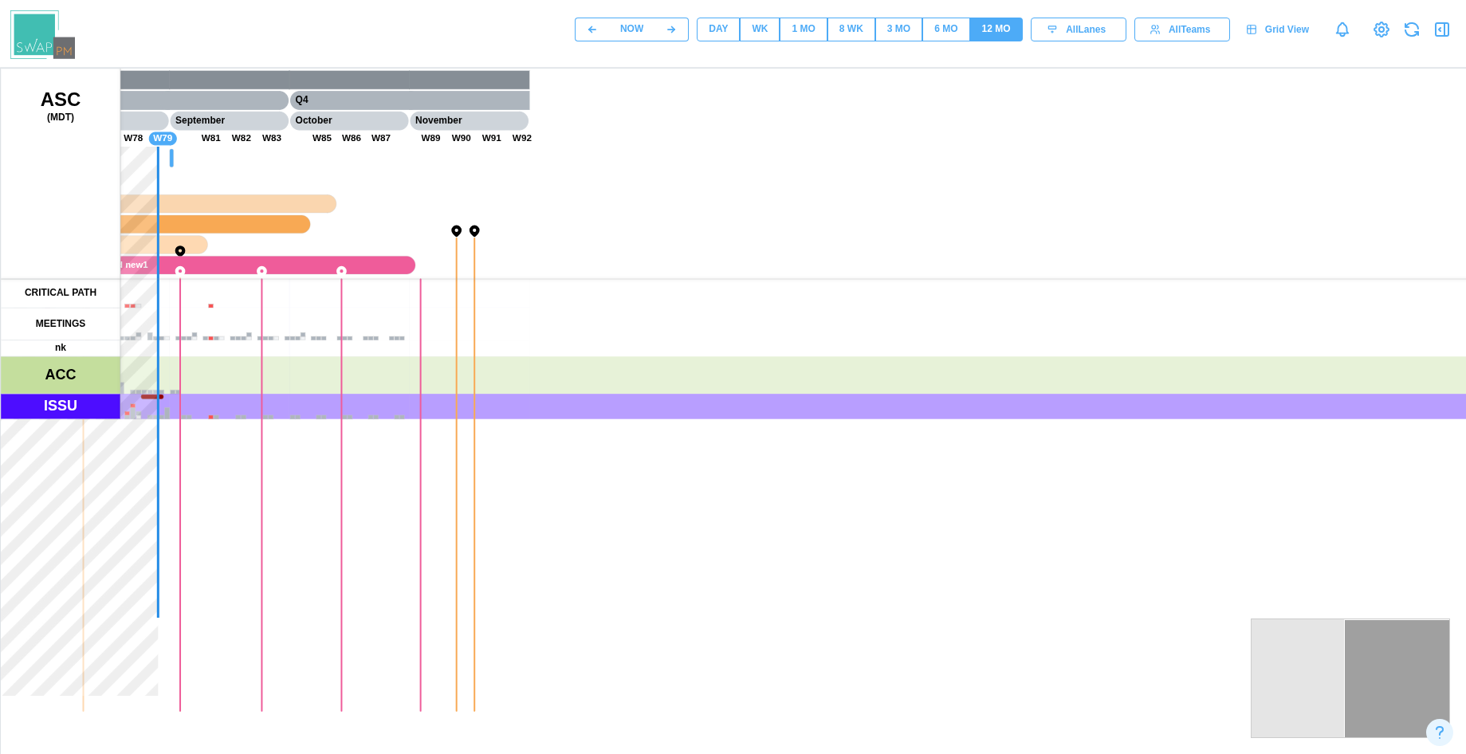
drag, startPoint x: 354, startPoint y: 319, endPoint x: 1197, endPoint y: 319, distance: 843.1
click at [1195, 319] on canvas at bounding box center [766, 467] width 1530 height 797
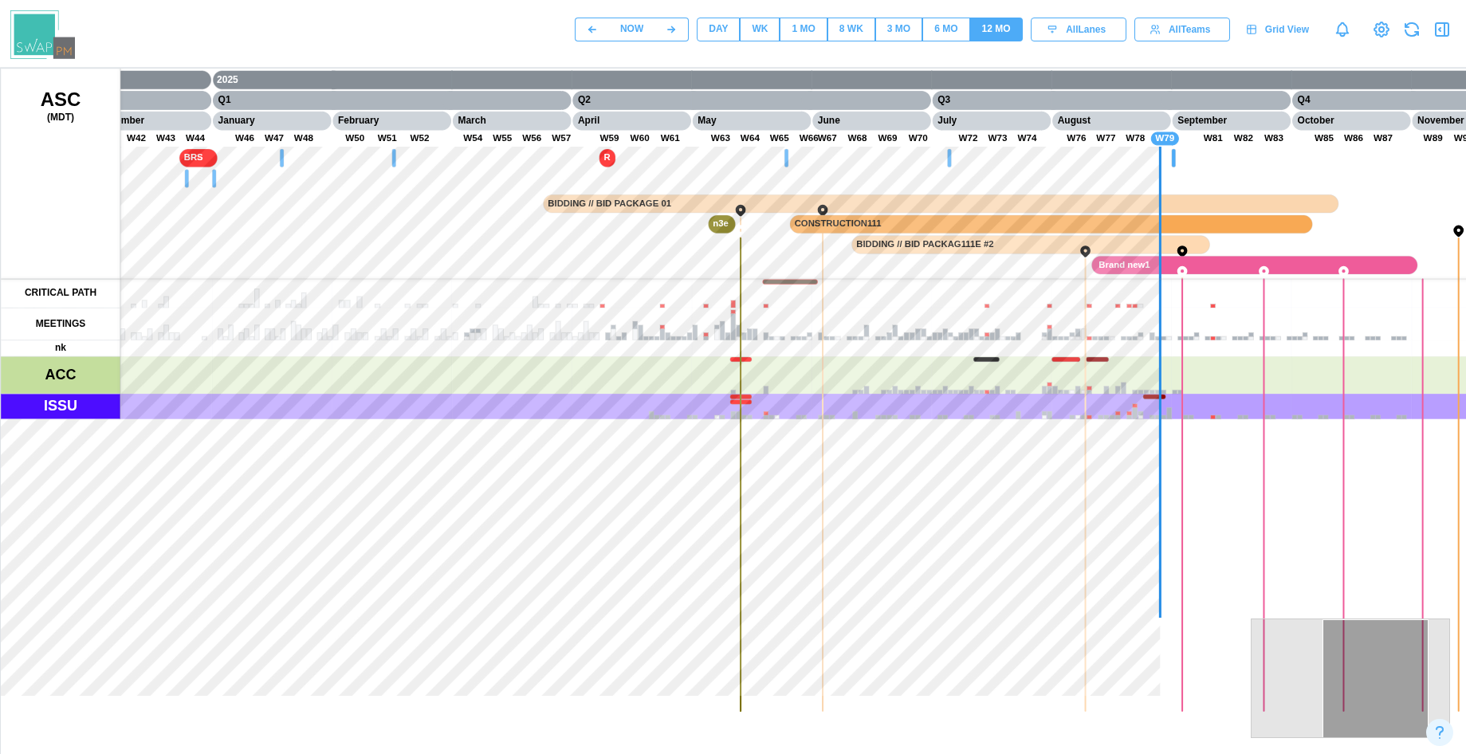
drag, startPoint x: 1235, startPoint y: 338, endPoint x: 1144, endPoint y: 354, distance: 92.2
click at [1337, 340] on canvas at bounding box center [766, 467] width 1530 height 797
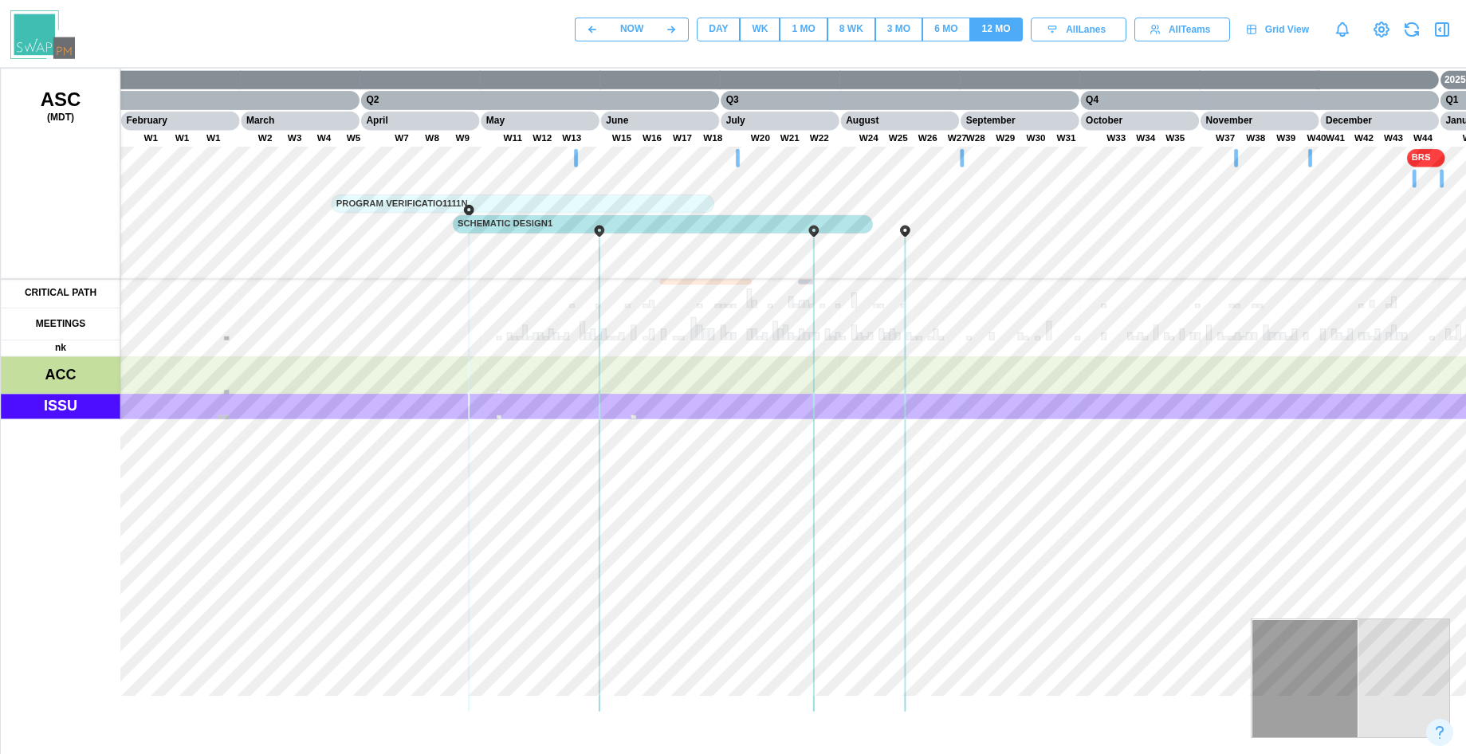
drag, startPoint x: 732, startPoint y: 353, endPoint x: 1302, endPoint y: 430, distance: 575.8
click at [1370, 399] on canvas at bounding box center [766, 467] width 1530 height 797
drag, startPoint x: 546, startPoint y: 422, endPoint x: 940, endPoint y: 691, distance: 477.0
click at [939, 691] on canvas at bounding box center [766, 467] width 1530 height 797
drag, startPoint x: 647, startPoint y: 400, endPoint x: 1281, endPoint y: 400, distance: 634.3
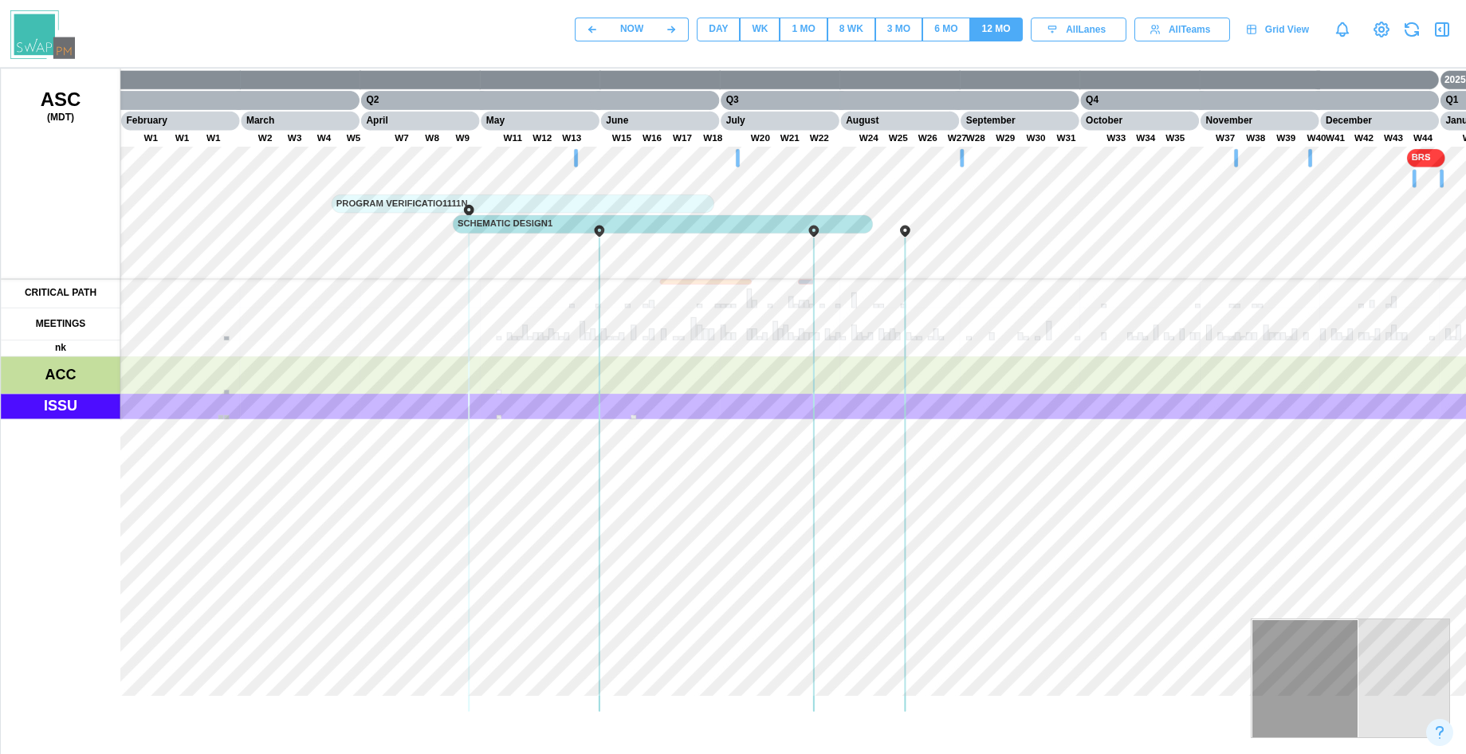
click at [1281, 400] on canvas at bounding box center [766, 467] width 1530 height 797
drag, startPoint x: 622, startPoint y: 295, endPoint x: 1211, endPoint y: 339, distance: 591.3
click at [1211, 339] on canvas at bounding box center [766, 467] width 1530 height 797
drag, startPoint x: 475, startPoint y: 327, endPoint x: 829, endPoint y: 327, distance: 353.8
click at [829, 327] on canvas at bounding box center [766, 467] width 1530 height 797
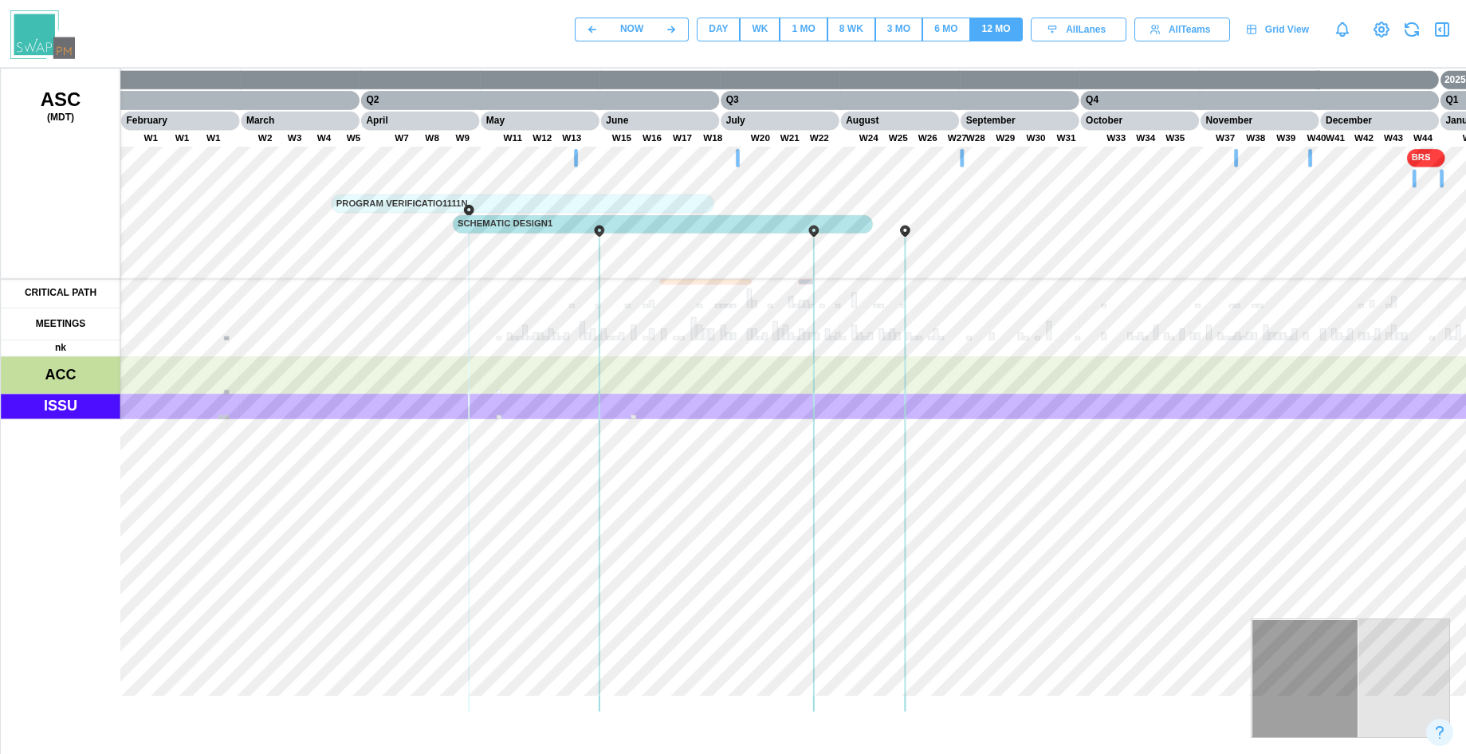
drag, startPoint x: 126, startPoint y: 152, endPoint x: 176, endPoint y: 188, distance: 61.7
click at [176, 188] on canvas at bounding box center [766, 467] width 1530 height 797
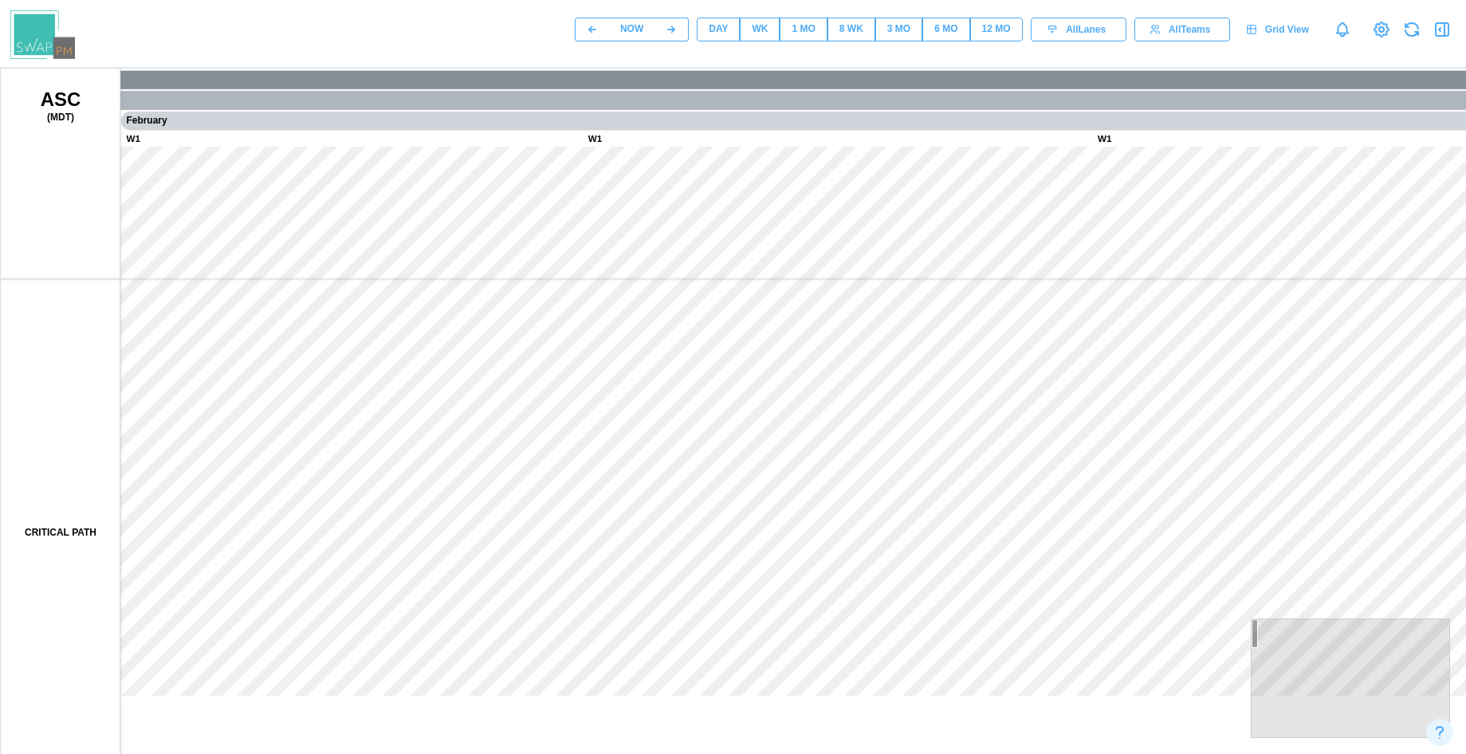
drag, startPoint x: 397, startPoint y: 239, endPoint x: 1096, endPoint y: 284, distance: 700.4
click at [1098, 284] on canvas at bounding box center [766, 467] width 1530 height 797
drag, startPoint x: 1043, startPoint y: 296, endPoint x: 430, endPoint y: 300, distance: 612.8
click at [370, 307] on canvas at bounding box center [766, 467] width 1530 height 797
drag, startPoint x: 572, startPoint y: 308, endPoint x: 368, endPoint y: 308, distance: 204.0
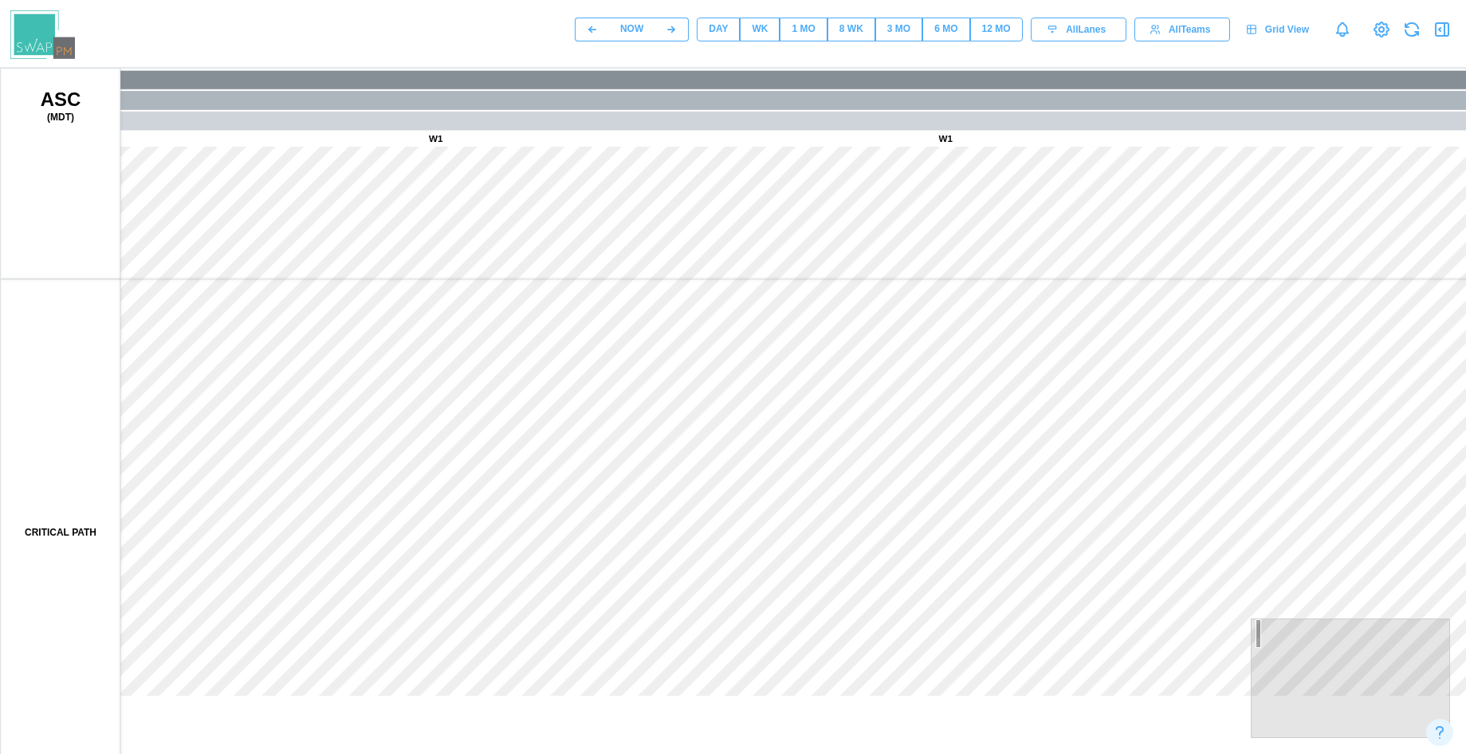
click at [367, 308] on canvas at bounding box center [766, 467] width 1530 height 797
drag, startPoint x: 605, startPoint y: 310, endPoint x: 496, endPoint y: 308, distance: 109.2
click at [489, 310] on canvas at bounding box center [766, 467] width 1530 height 797
click at [564, 323] on canvas at bounding box center [766, 467] width 1530 height 797
drag, startPoint x: 886, startPoint y: 325, endPoint x: 573, endPoint y: 344, distance: 313.8
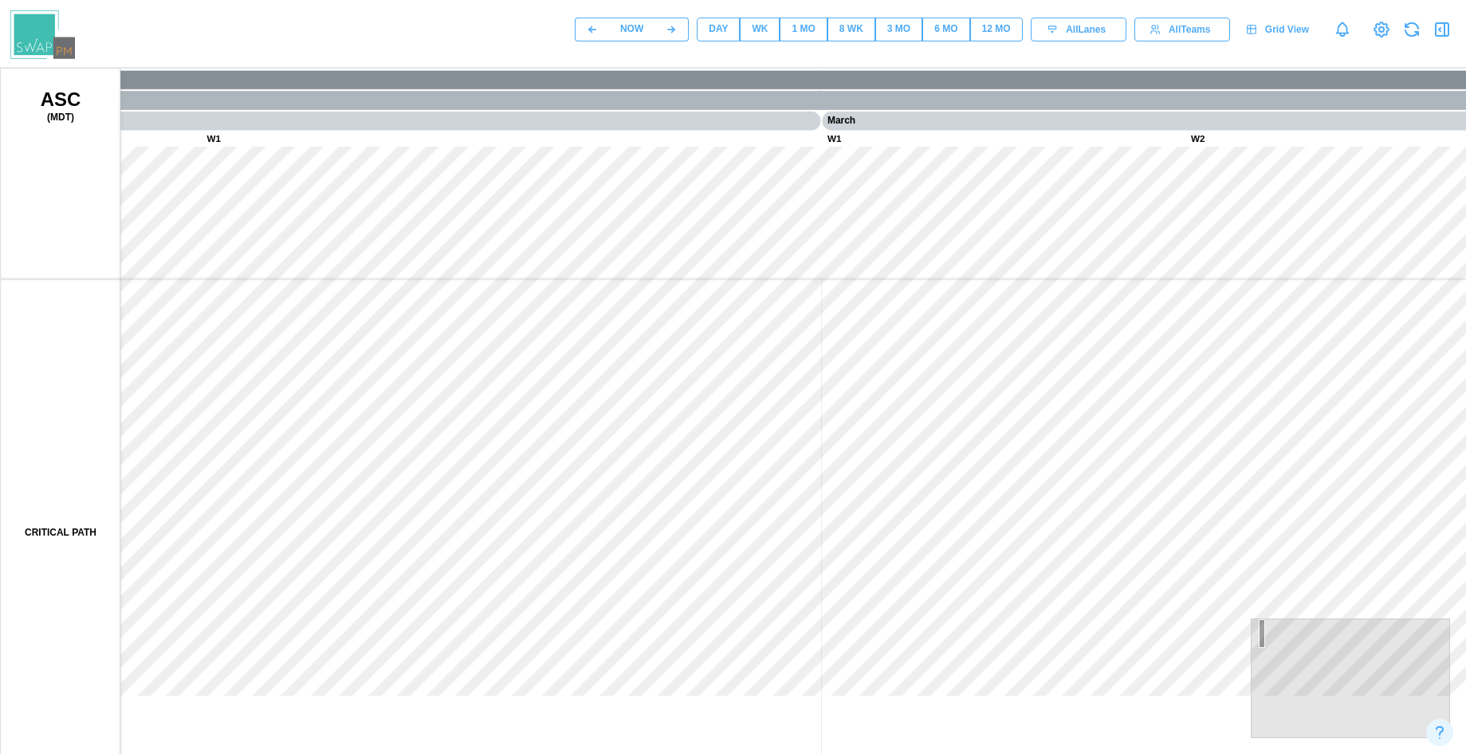
click at [575, 344] on canvas at bounding box center [766, 467] width 1530 height 797
click at [576, 324] on canvas at bounding box center [766, 467] width 1530 height 797
click at [676, 316] on canvas at bounding box center [766, 467] width 1530 height 797
drag, startPoint x: 686, startPoint y: 302, endPoint x: 974, endPoint y: 302, distance: 287.7
click at [974, 302] on canvas at bounding box center [766, 467] width 1530 height 797
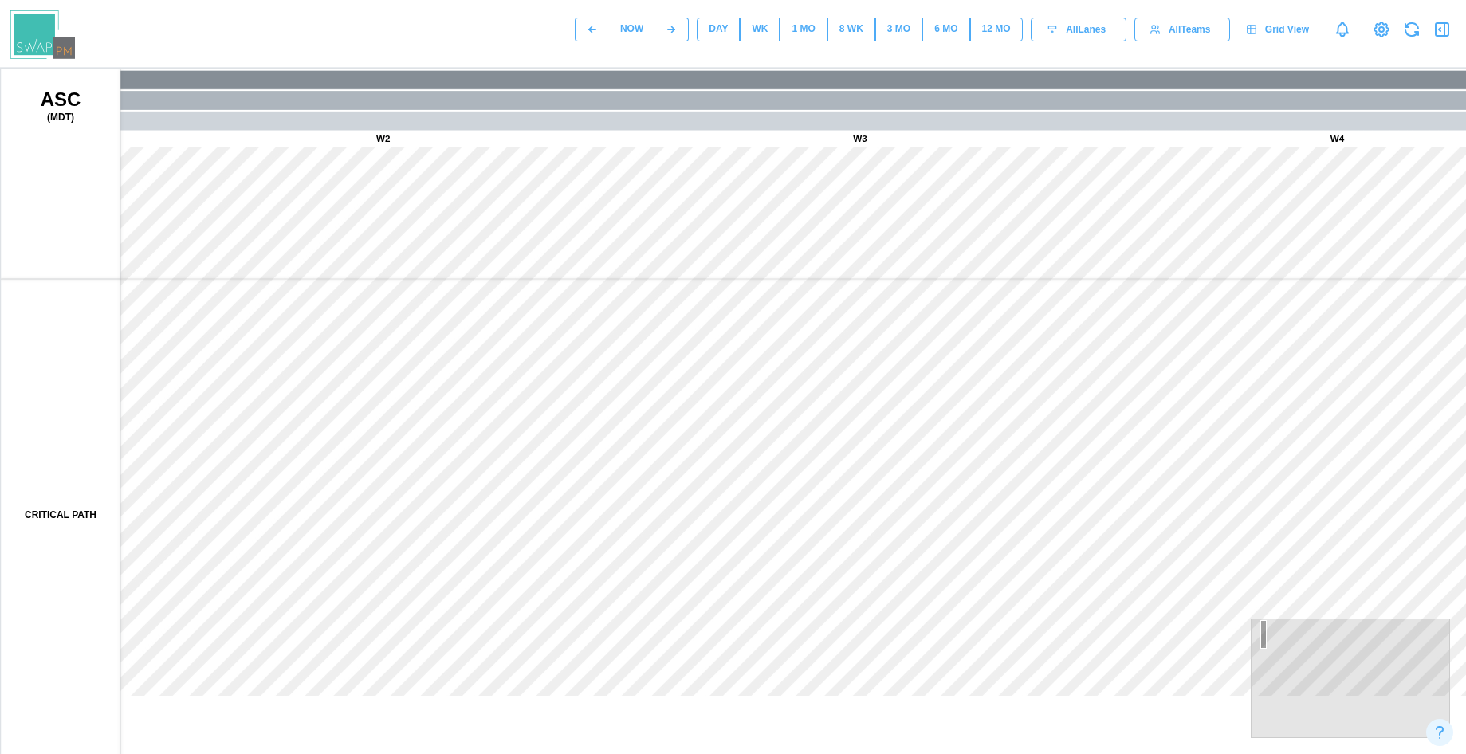
drag, startPoint x: 751, startPoint y: 274, endPoint x: 865, endPoint y: 274, distance: 114.0
click at [861, 274] on canvas at bounding box center [766, 467] width 1530 height 797
drag, startPoint x: 669, startPoint y: 281, endPoint x: 999, endPoint y: 281, distance: 329.1
click at [1005, 281] on canvas at bounding box center [766, 467] width 1530 height 797
click at [946, 288] on canvas at bounding box center [766, 467] width 1530 height 797
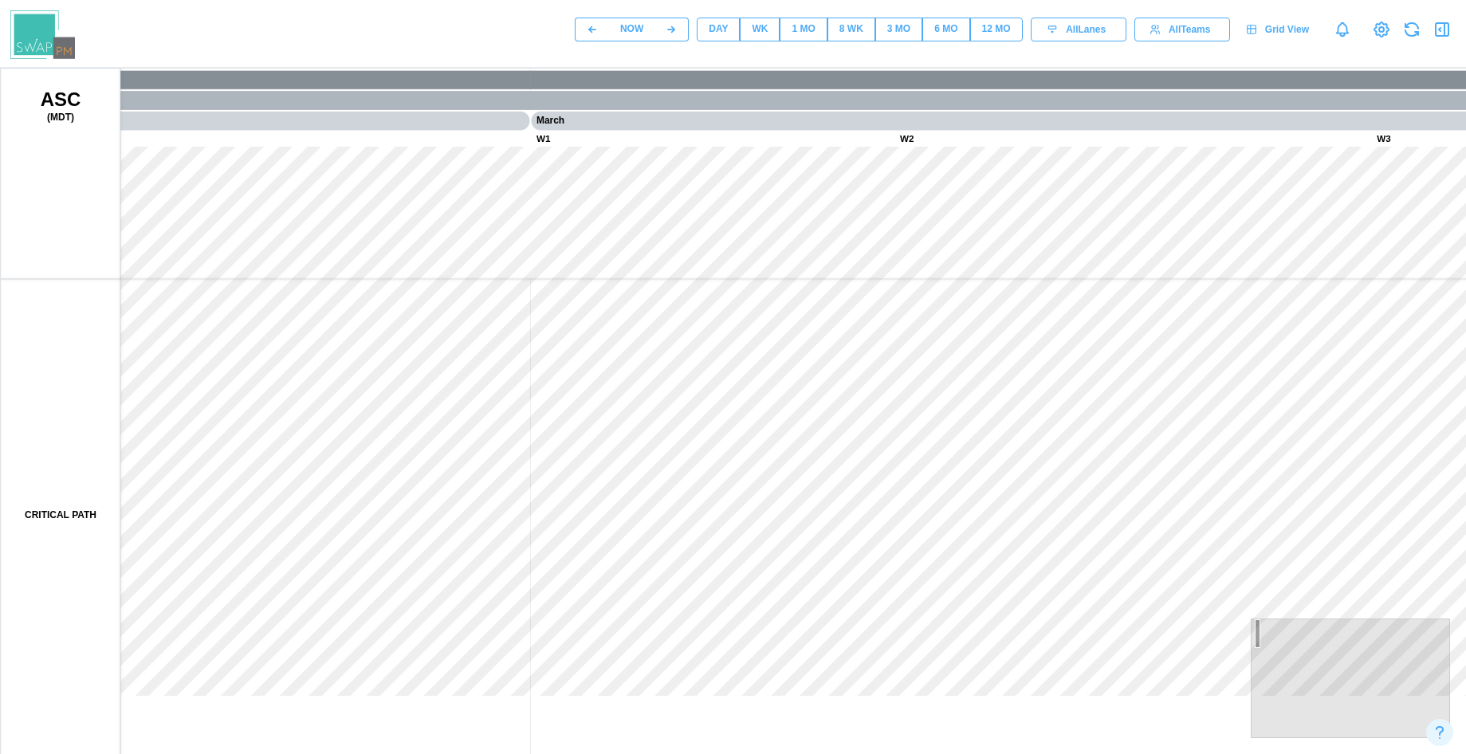
drag, startPoint x: 775, startPoint y: 275, endPoint x: 924, endPoint y: 275, distance: 149.0
click at [988, 275] on canvas at bounding box center [766, 467] width 1530 height 797
drag, startPoint x: 663, startPoint y: 275, endPoint x: 1065, endPoint y: 285, distance: 402.6
click at [1062, 284] on canvas at bounding box center [766, 467] width 1530 height 797
drag, startPoint x: 625, startPoint y: 266, endPoint x: 950, endPoint y: 329, distance: 331.2
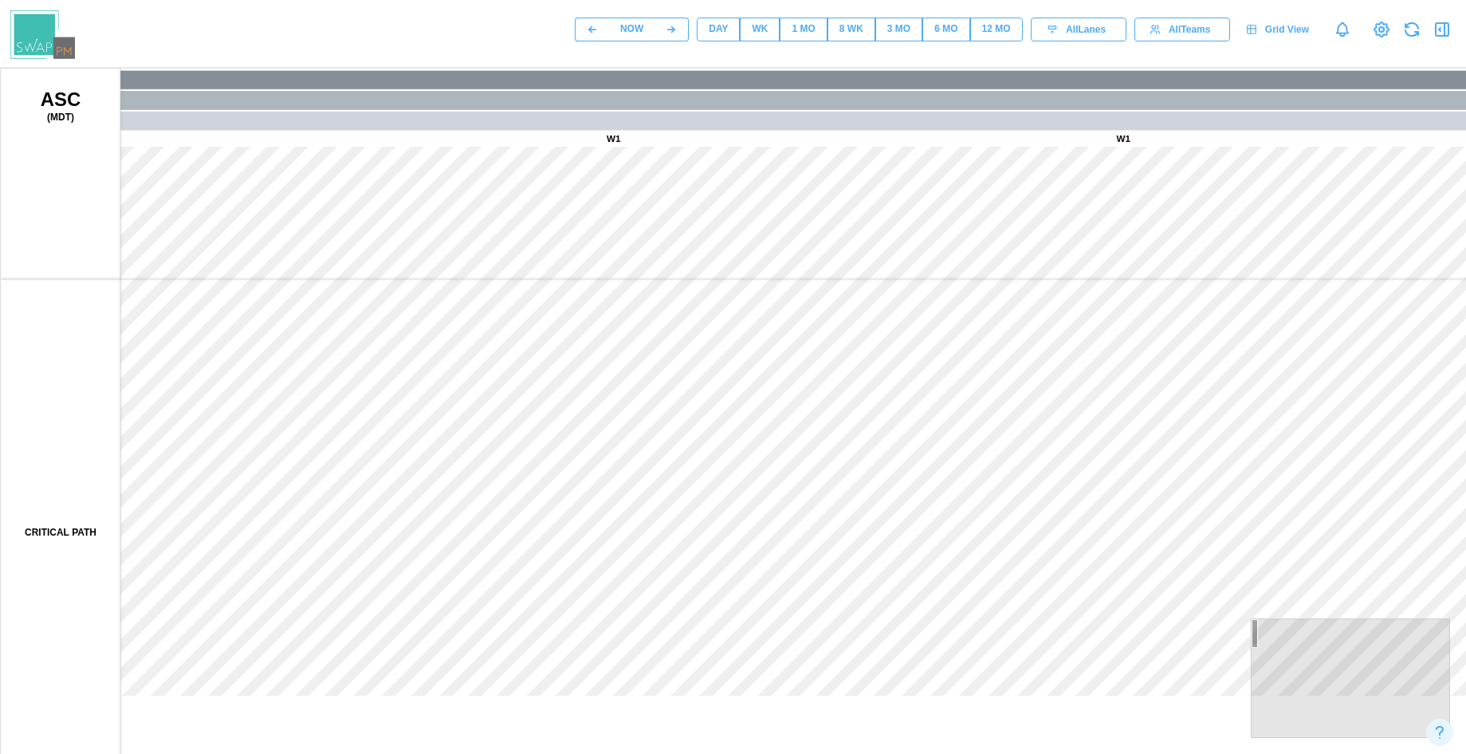
click at [1035, 326] on canvas at bounding box center [766, 467] width 1530 height 797
drag, startPoint x: 717, startPoint y: 301, endPoint x: 982, endPoint y: 312, distance: 264.8
click at [977, 312] on canvas at bounding box center [766, 467] width 1530 height 797
drag, startPoint x: 1011, startPoint y: 303, endPoint x: 473, endPoint y: 320, distance: 539.0
click at [457, 323] on canvas at bounding box center [766, 467] width 1530 height 797
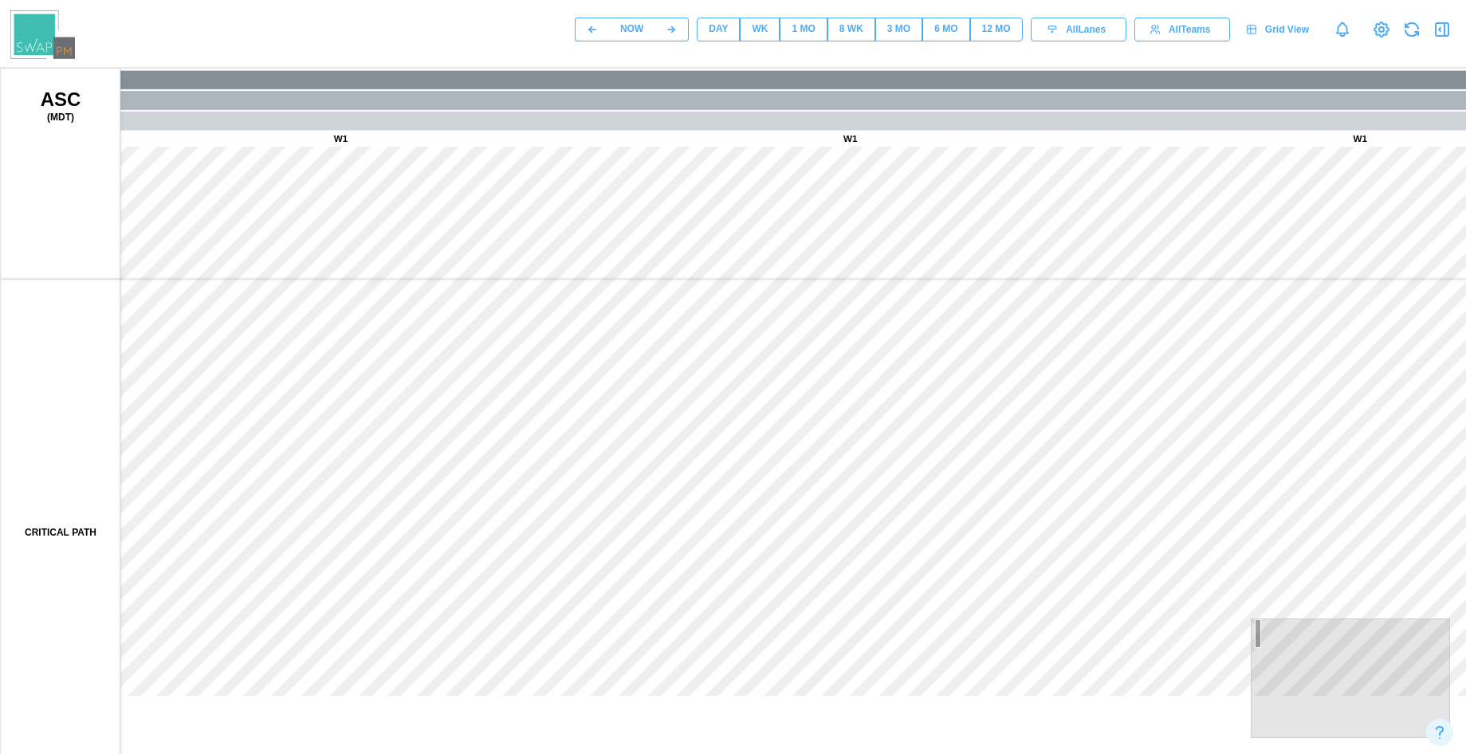
drag, startPoint x: 740, startPoint y: 332, endPoint x: 607, endPoint y: 335, distance: 133.1
click at [590, 334] on canvas at bounding box center [766, 467] width 1530 height 797
drag, startPoint x: 651, startPoint y: 348, endPoint x: 542, endPoint y: 345, distance: 109.2
click at [539, 347] on canvas at bounding box center [766, 467] width 1530 height 797
drag, startPoint x: 879, startPoint y: 358, endPoint x: 689, endPoint y: 357, distance: 190.5
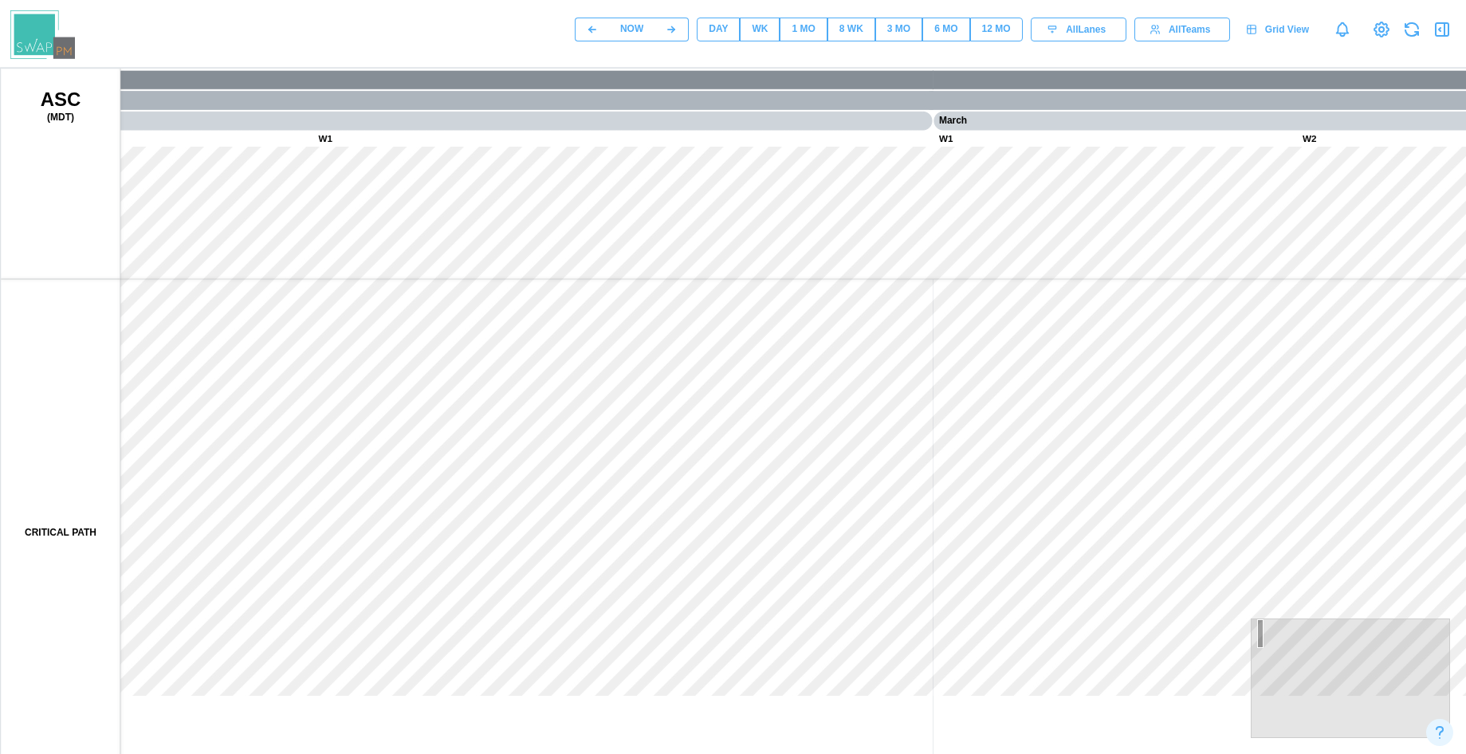
click at [687, 359] on canvas at bounding box center [766, 467] width 1530 height 797
click at [808, 26] on div "1 MO" at bounding box center [802, 29] width 23 height 15
click at [850, 32] on div "8 WK" at bounding box center [851, 29] width 24 height 15
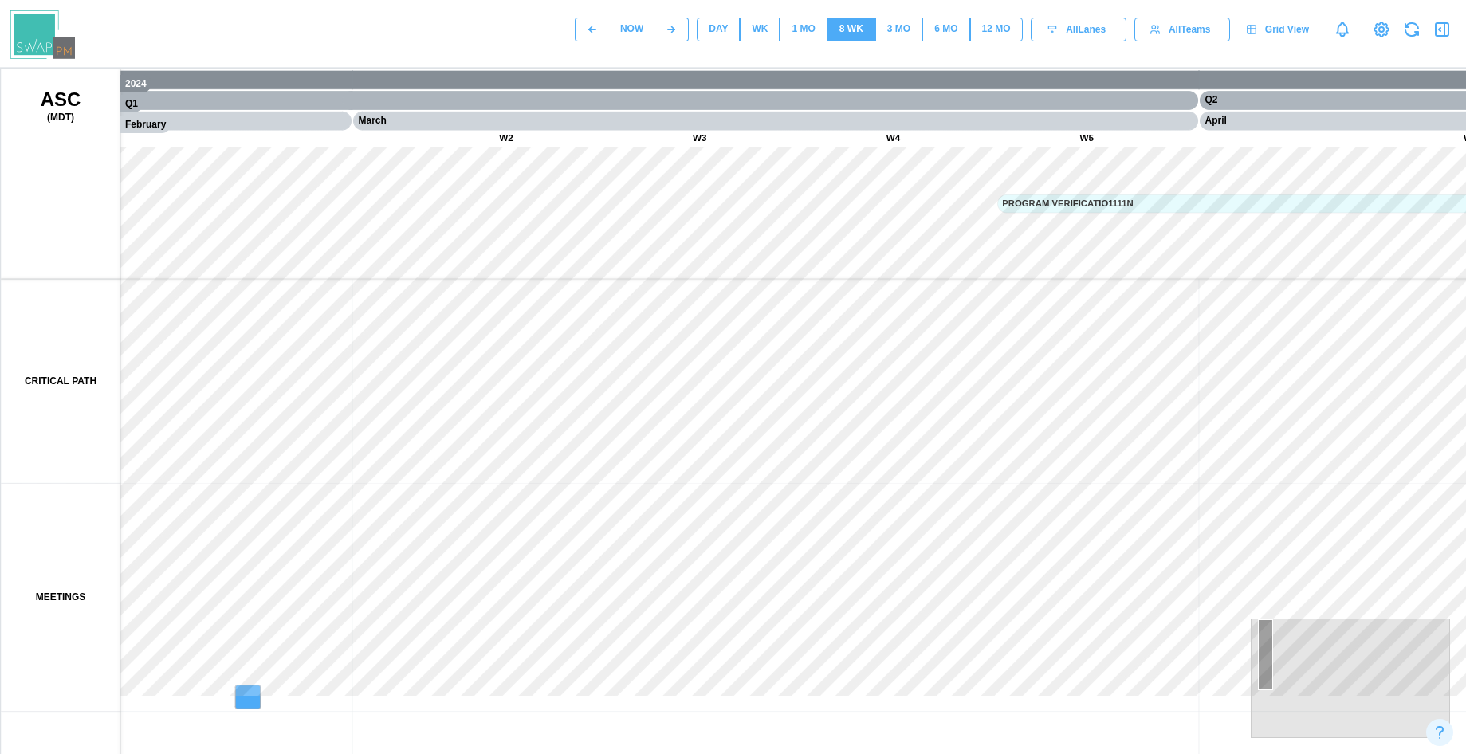
click at [897, 30] on div "3 MO" at bounding box center [898, 29] width 23 height 15
click at [940, 29] on div "6 MO" at bounding box center [945, 29] width 23 height 15
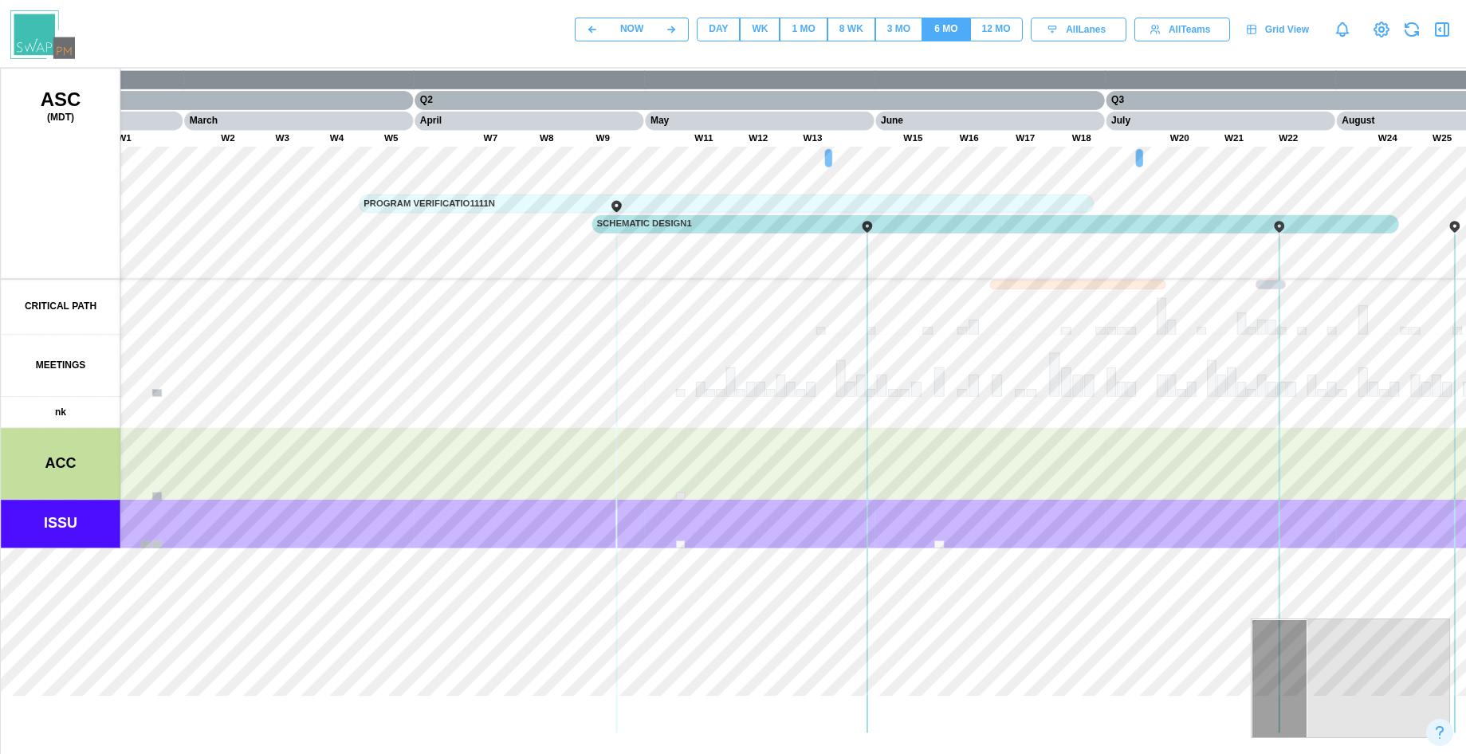
drag, startPoint x: 430, startPoint y: 291, endPoint x: 938, endPoint y: 290, distance: 507.6
click at [935, 290] on canvas at bounding box center [766, 467] width 1530 height 797
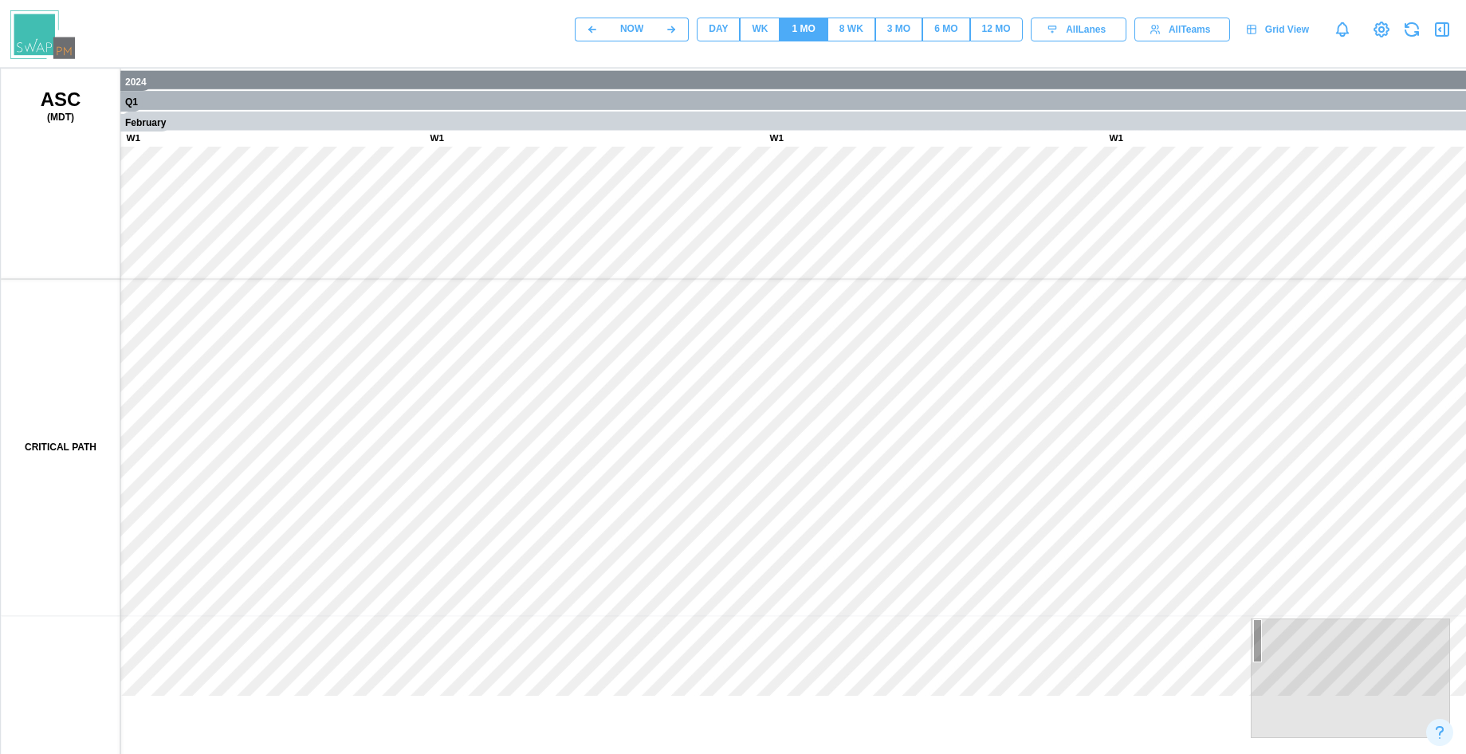
drag, startPoint x: 649, startPoint y: 299, endPoint x: 283, endPoint y: 323, distance: 366.6
click at [285, 323] on canvas at bounding box center [766, 467] width 1530 height 797
drag, startPoint x: 779, startPoint y: 355, endPoint x: 381, endPoint y: 357, distance: 398.5
click at [381, 357] on canvas at bounding box center [766, 467] width 1530 height 797
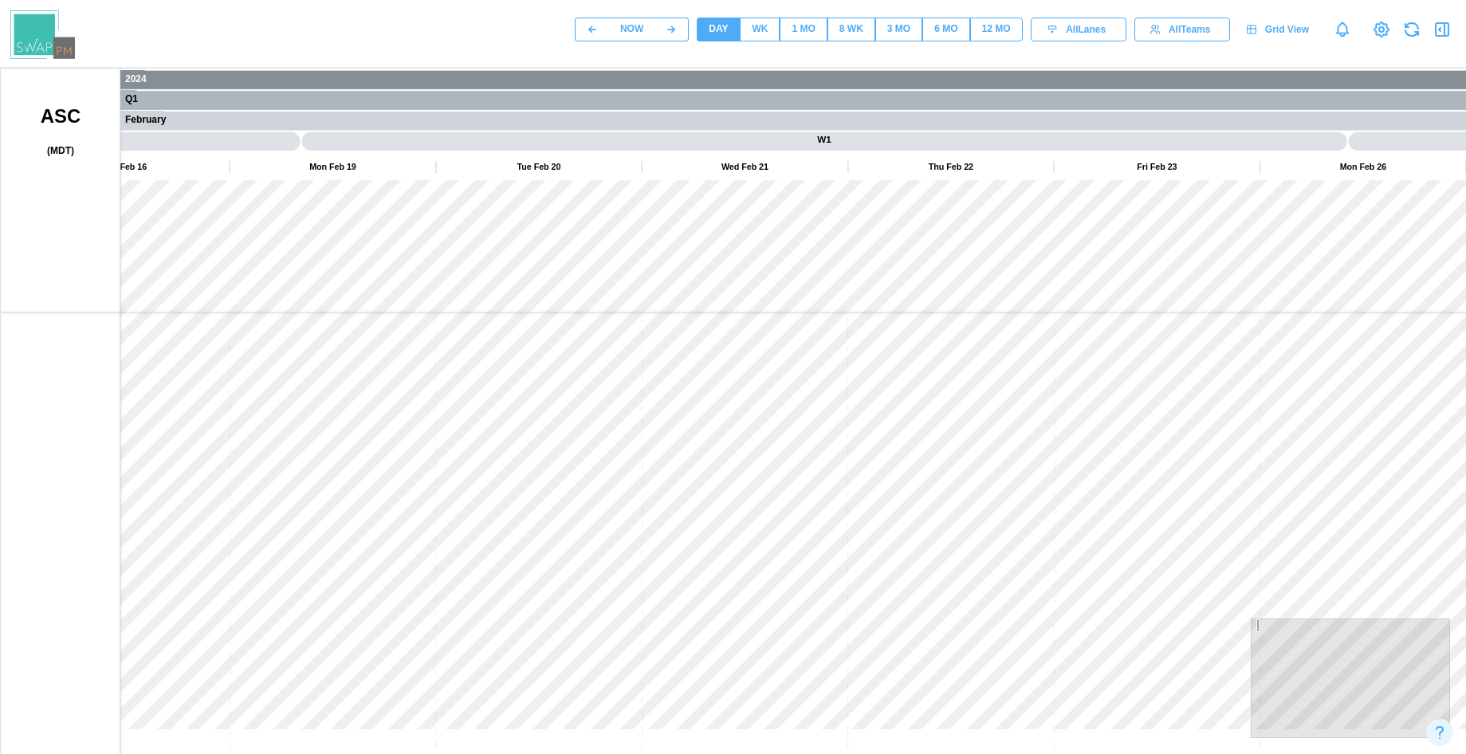
drag, startPoint x: 755, startPoint y: 392, endPoint x: 730, endPoint y: 396, distance: 25.8
click at [730, 396] on canvas at bounding box center [766, 467] width 1530 height 797
drag, startPoint x: 355, startPoint y: 308, endPoint x: 823, endPoint y: 349, distance: 469.6
click at [894, 348] on canvas at bounding box center [766, 467] width 1530 height 797
drag, startPoint x: 494, startPoint y: 343, endPoint x: 885, endPoint y: 343, distance: 391.3
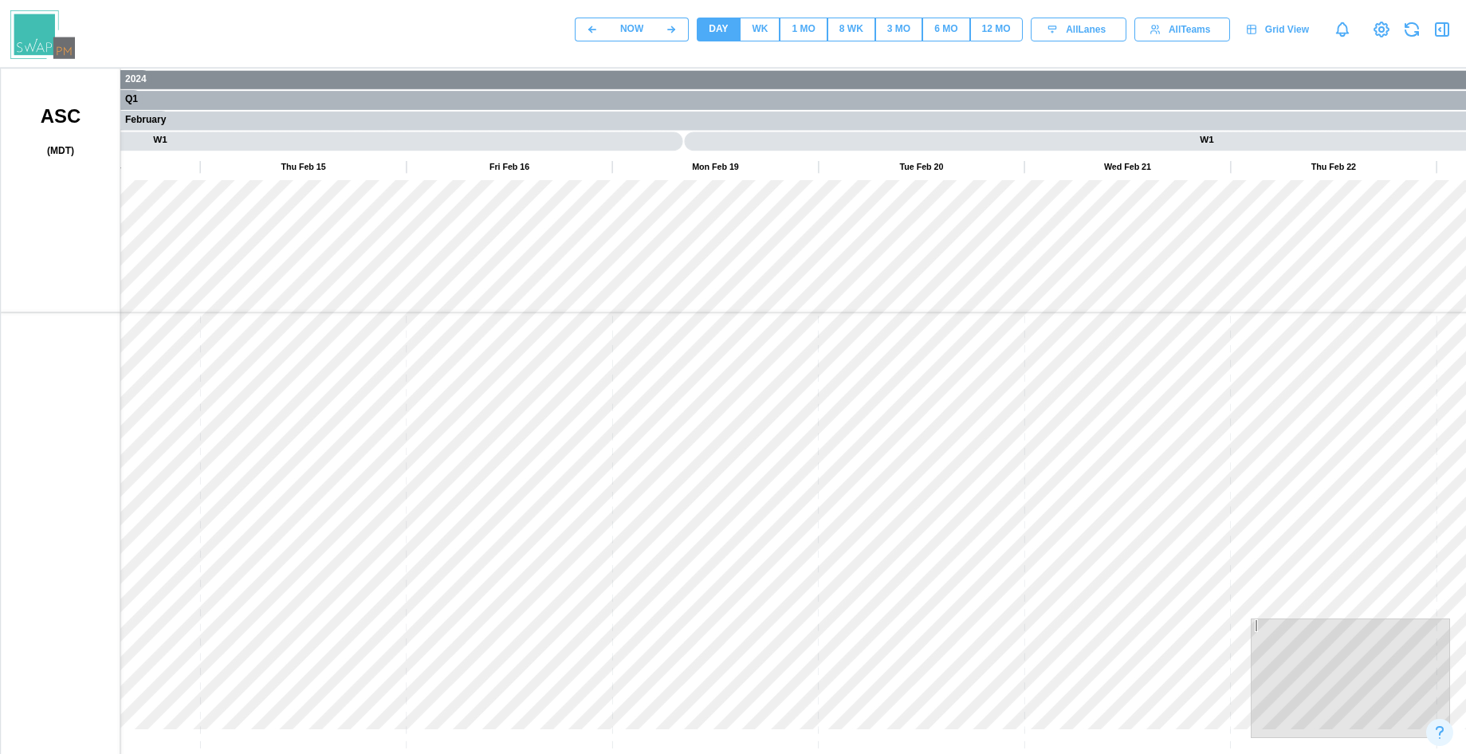
click at [884, 343] on canvas at bounding box center [766, 467] width 1530 height 797
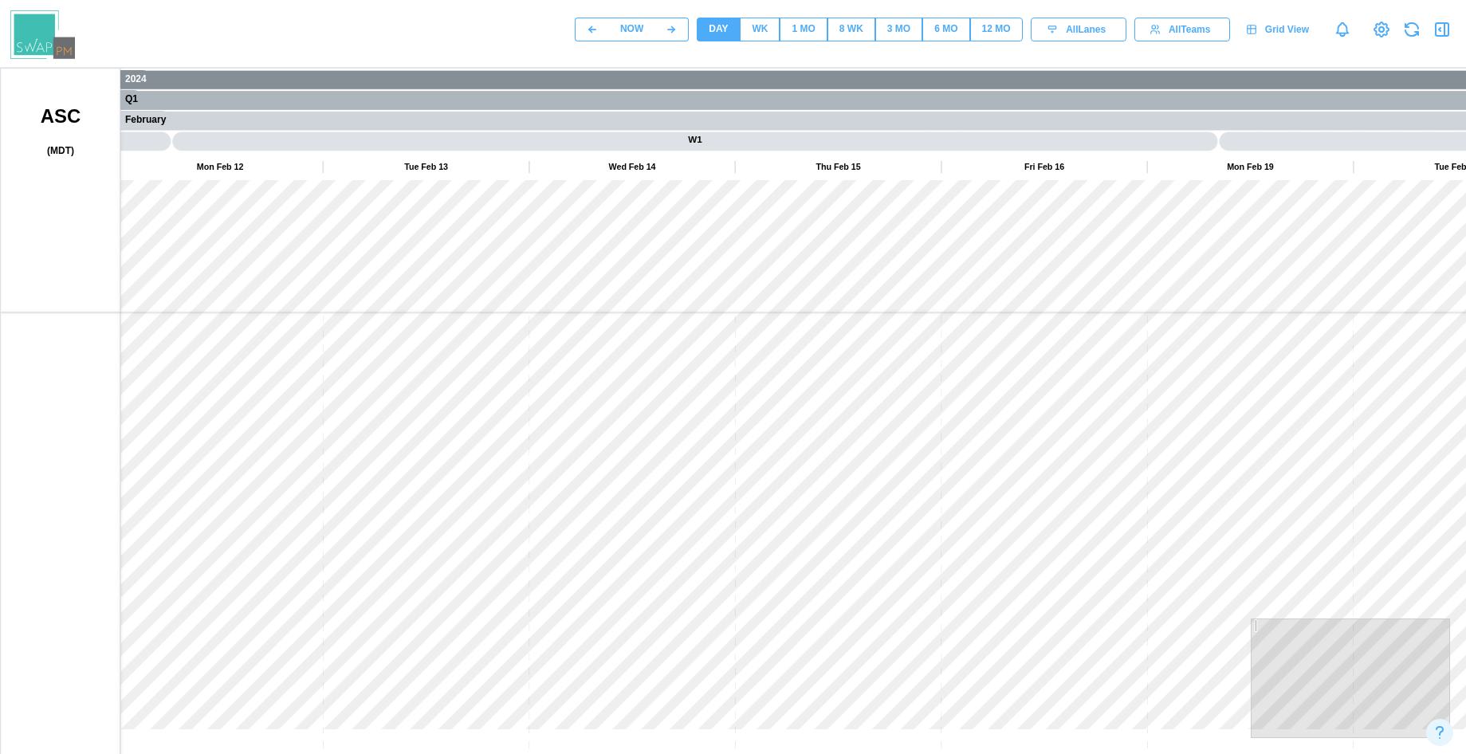
drag, startPoint x: 711, startPoint y: 341, endPoint x: 802, endPoint y: 351, distance: 92.1
click at [826, 347] on canvas at bounding box center [766, 467] width 1530 height 797
drag, startPoint x: 449, startPoint y: 332, endPoint x: 806, endPoint y: 355, distance: 357.8
click at [802, 355] on canvas at bounding box center [766, 467] width 1530 height 797
drag, startPoint x: 353, startPoint y: 339, endPoint x: 781, endPoint y: 351, distance: 428.1
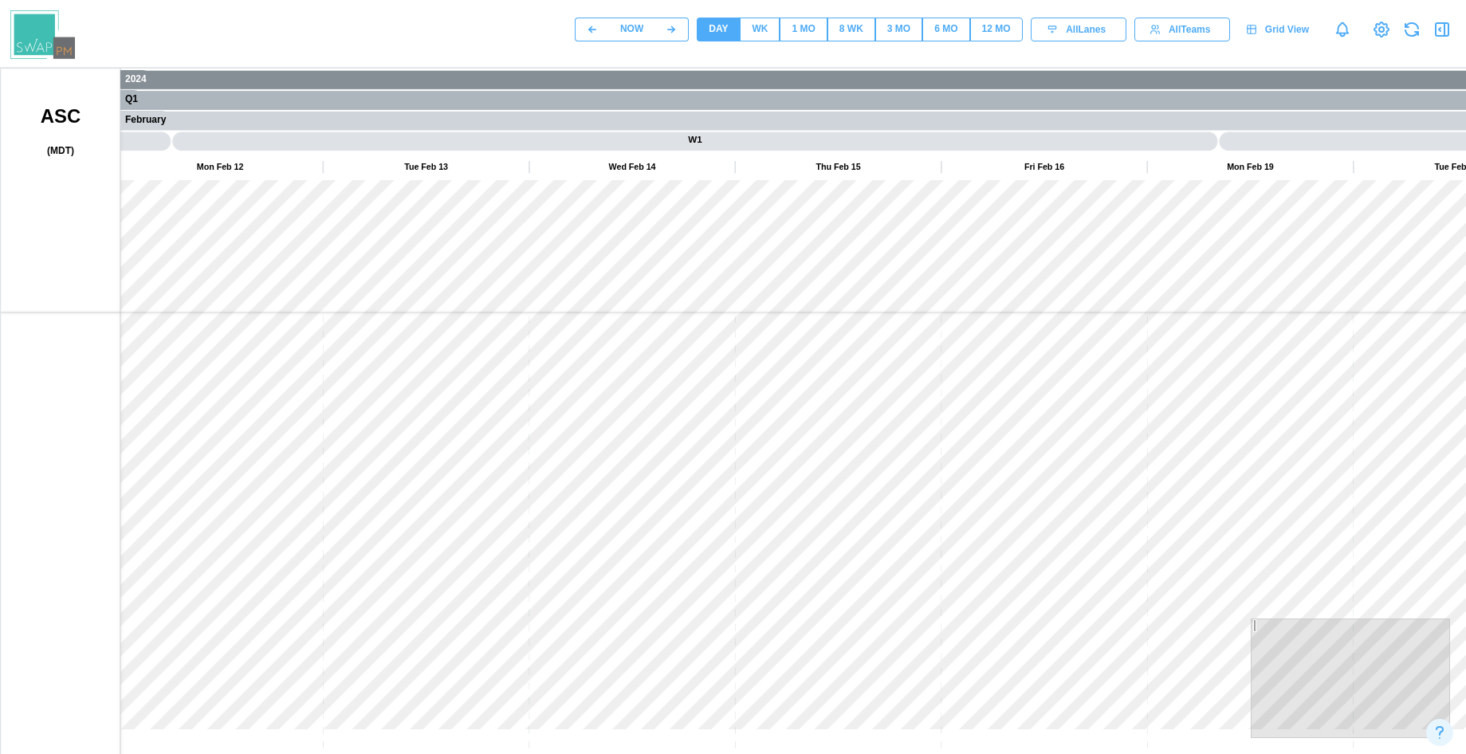
click at [778, 350] on canvas at bounding box center [766, 467] width 1530 height 797
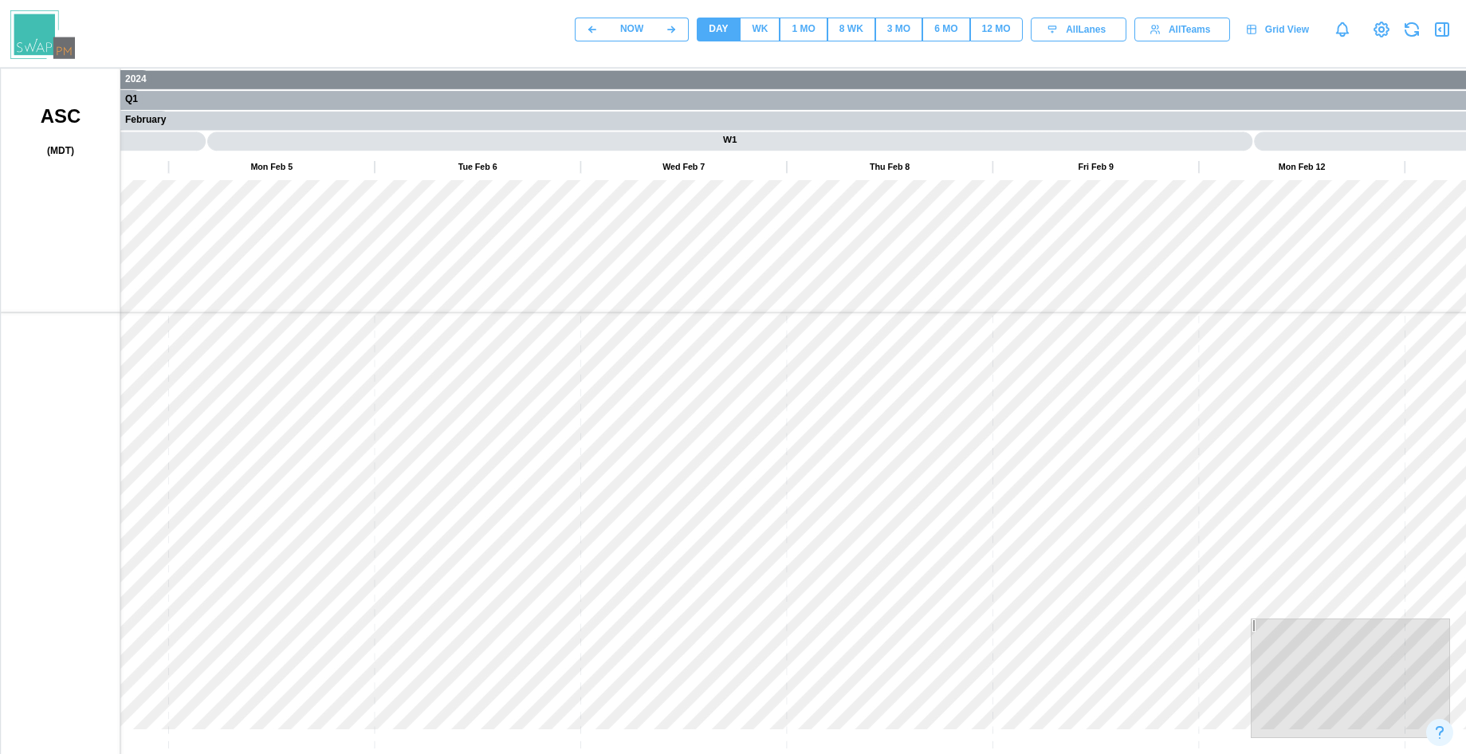
drag, startPoint x: 453, startPoint y: 358, endPoint x: 791, endPoint y: 367, distance: 338.0
click at [764, 363] on canvas at bounding box center [766, 467] width 1530 height 797
drag
click at [795, 388] on canvas at bounding box center [766, 467] width 1530 height 797
click at [792, 398] on canvas at bounding box center [766, 467] width 1530 height 797
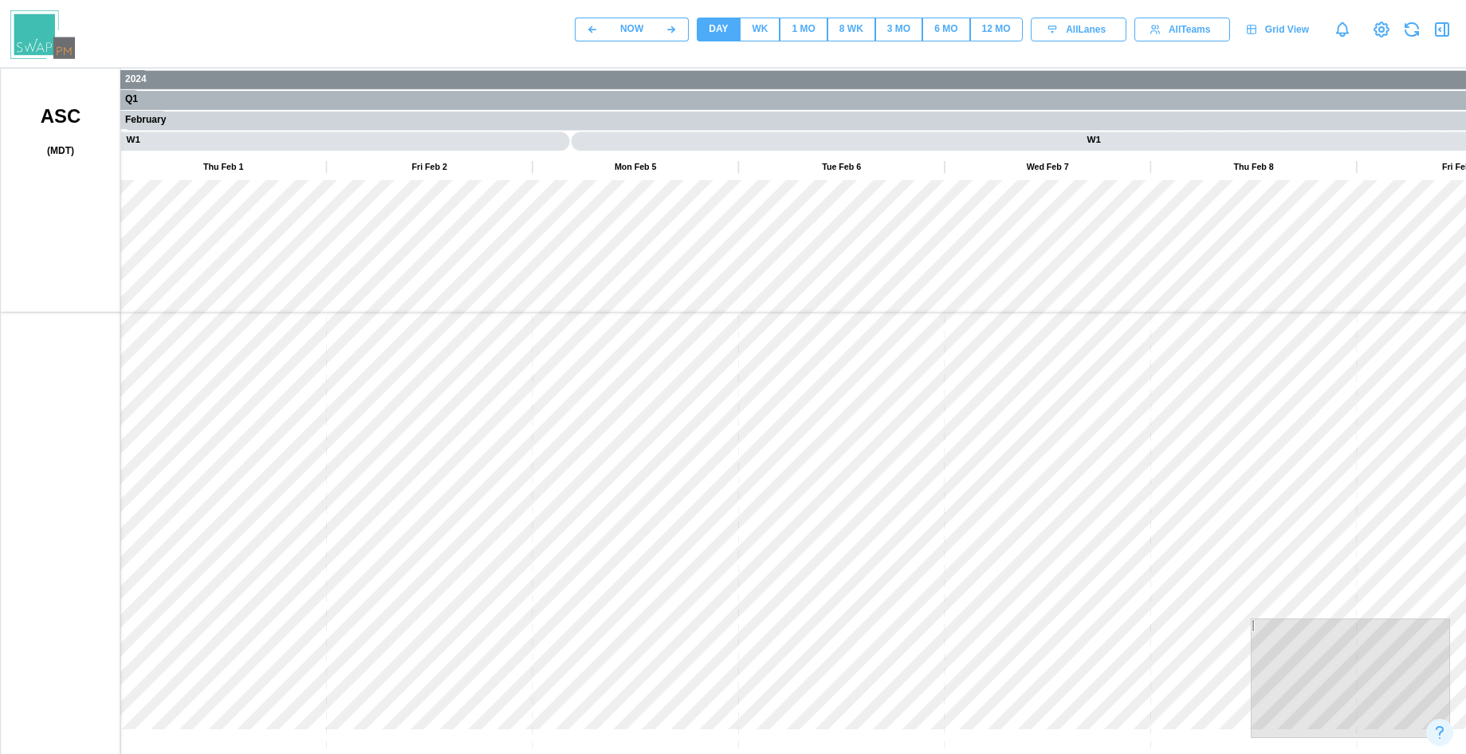
drag, startPoint x: 1109, startPoint y: 486, endPoint x: 708, endPoint y: 502, distance: 400.4
click at [709, 502] on canvas at bounding box center [766, 467] width 1530 height 797
drag, startPoint x: 901, startPoint y: 507, endPoint x: 705, endPoint y: 486, distance: 196.3
click at [651, 488] on canvas at bounding box center [766, 467] width 1530 height 797
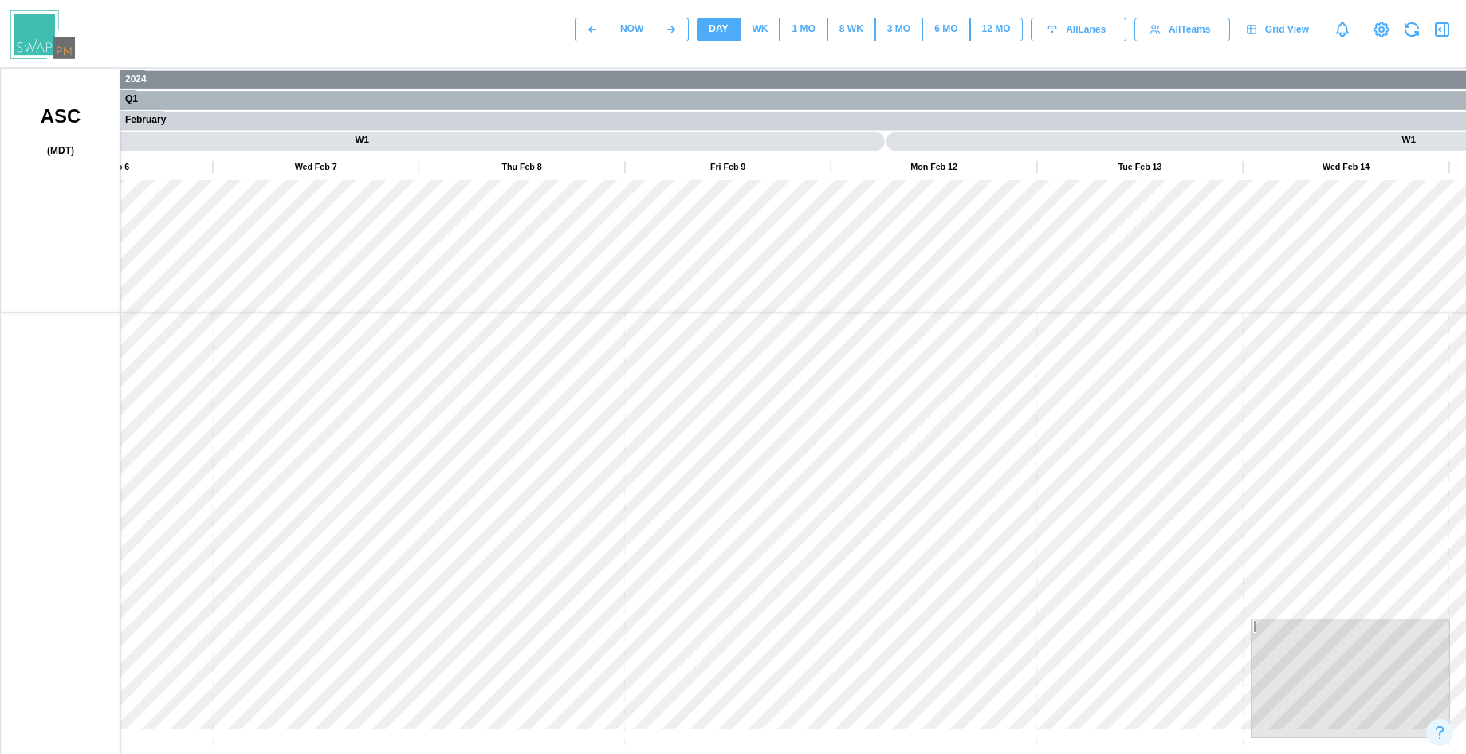
drag, startPoint x: 956, startPoint y: 487, endPoint x: 795, endPoint y: 445, distance: 166.2
click at [740, 477] on canvas at bounding box center [766, 467] width 1530 height 797
click at [822, 30] on button "1 MO" at bounding box center [802, 30] width 47 height 24
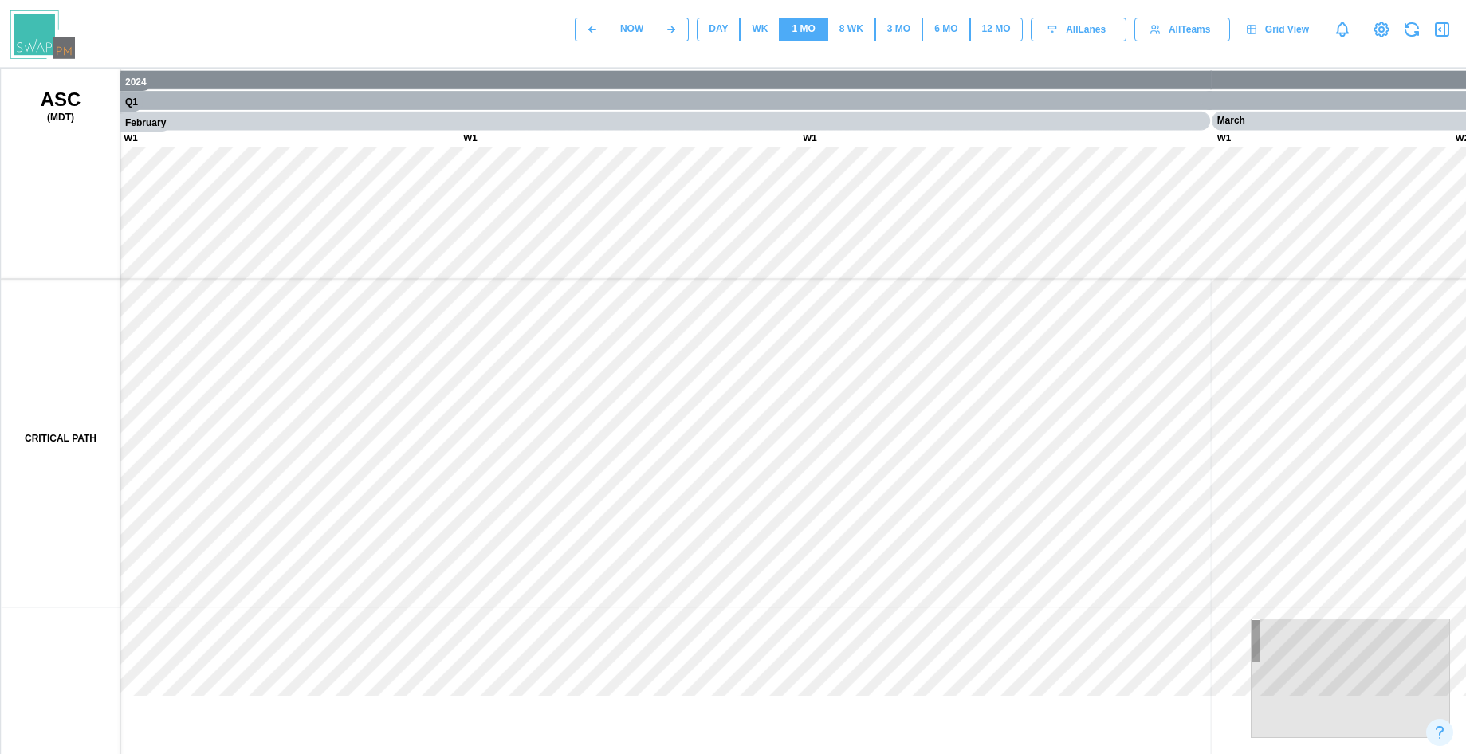
drag, startPoint x: 663, startPoint y: 525, endPoint x: 1069, endPoint y: 607, distance: 414.6
click at [1067, 607] on canvas at bounding box center [766, 467] width 1530 height 797
drag, startPoint x: 639, startPoint y: 508, endPoint x: 1064, endPoint y: 557, distance: 427.5
click at [1061, 557] on canvas at bounding box center [766, 467] width 1530 height 797
drag, startPoint x: 1065, startPoint y: 554, endPoint x: 1163, endPoint y: 576, distance: 100.5
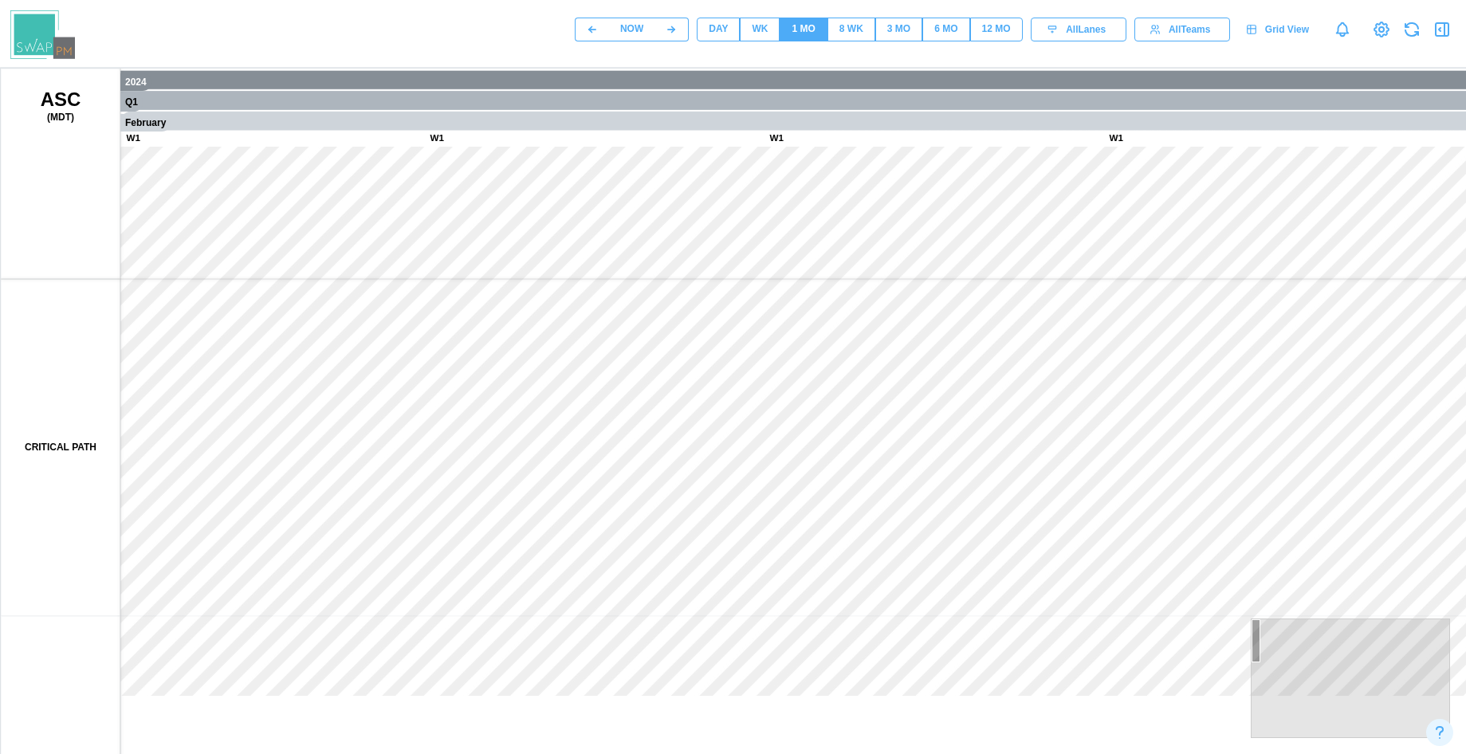
click at [1163, 576] on canvas at bounding box center [766, 467] width 1530 height 797
drag, startPoint x: 1144, startPoint y: 547, endPoint x: 355, endPoint y: 454, distance: 794.3
click at [363, 456] on canvas at bounding box center [766, 467] width 1530 height 797
drag, startPoint x: 675, startPoint y: 492, endPoint x: 461, endPoint y: 493, distance: 214.4
click at [462, 493] on canvas at bounding box center [766, 467] width 1530 height 797
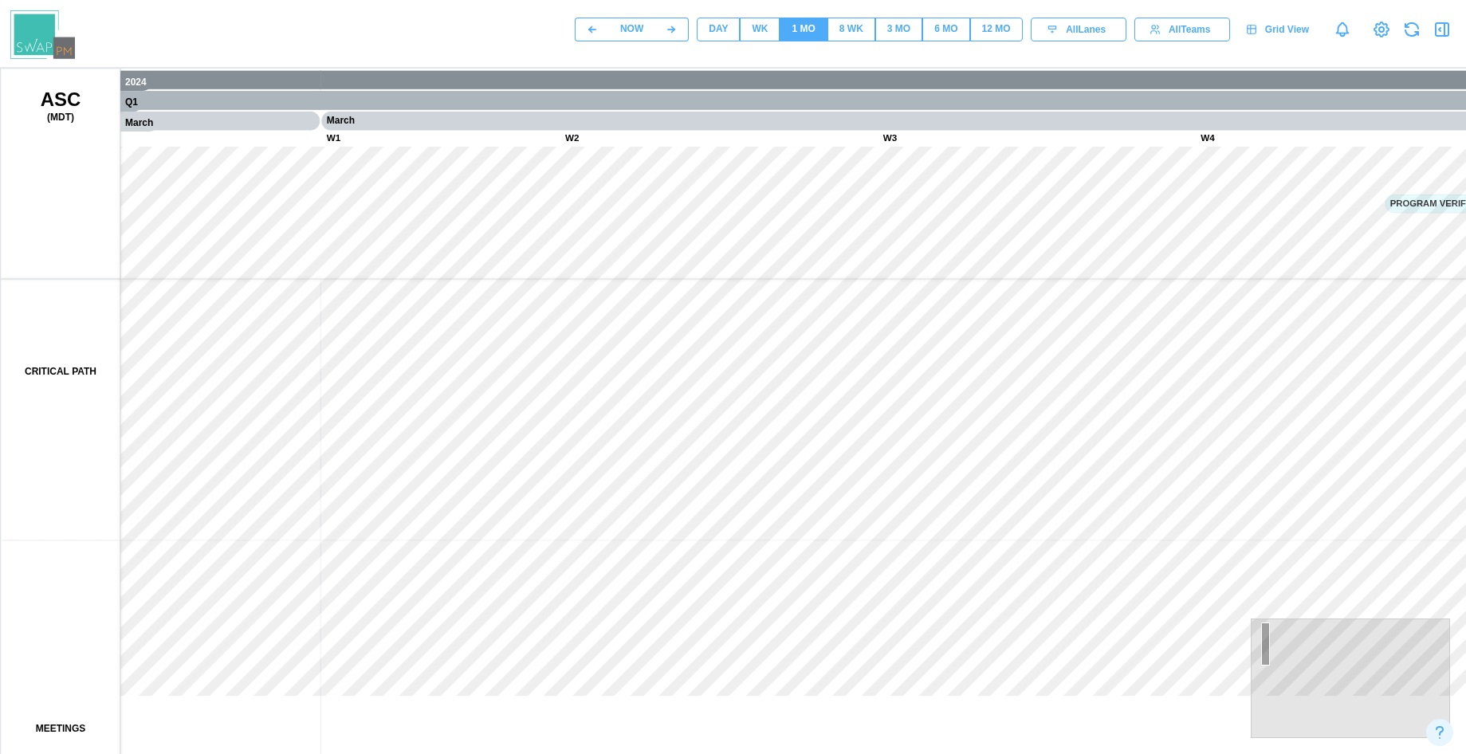
drag, startPoint x: 783, startPoint y: 540, endPoint x: 649, endPoint y: 547, distance: 134.0
click at [649, 547] on canvas at bounding box center [766, 467] width 1530 height 797
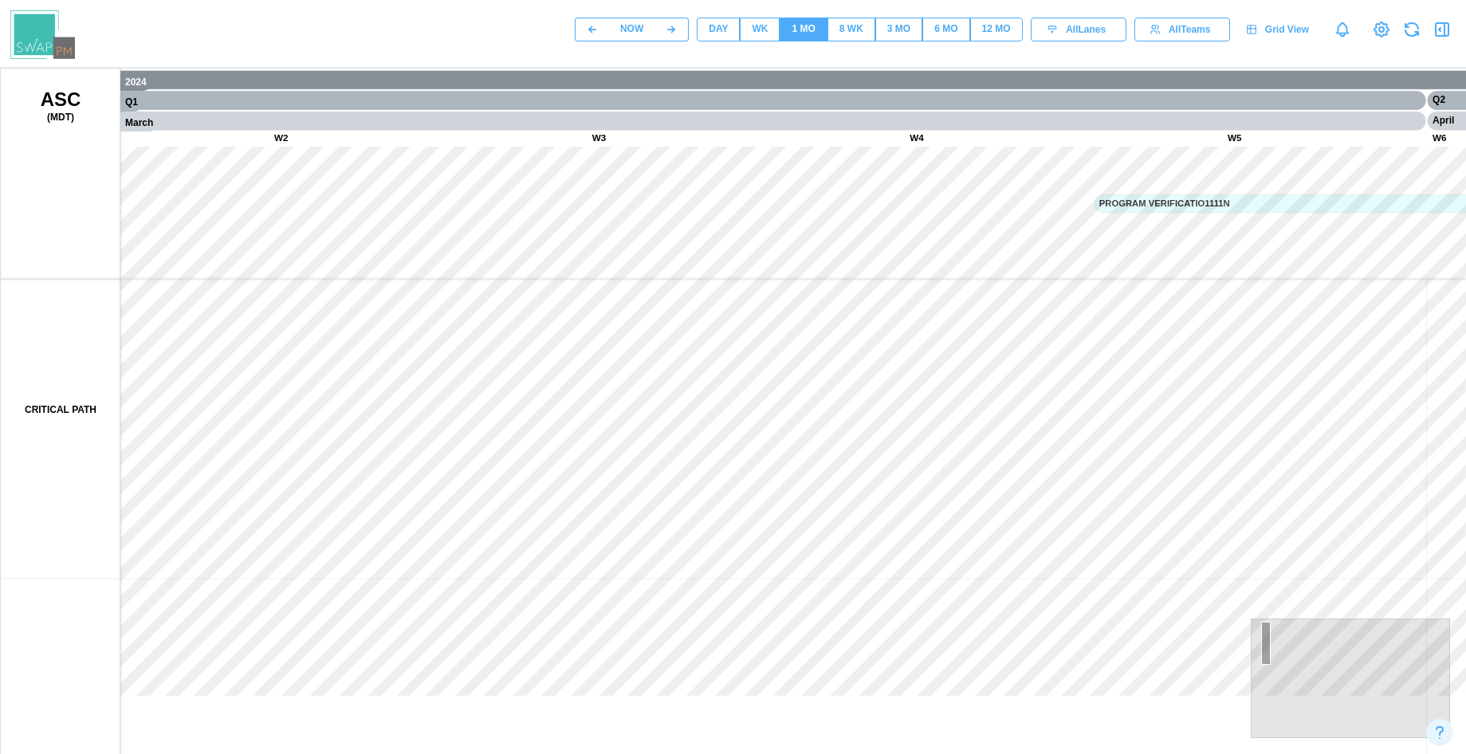
drag, startPoint x: 743, startPoint y: 504, endPoint x: 1113, endPoint y: 541, distance: 372.5
click at [1113, 541] on canvas at bounding box center [766, 467] width 1530 height 797
drag, startPoint x: 754, startPoint y: 468, endPoint x: 1166, endPoint y: 471, distance: 412.0
click at [1161, 471] on canvas at bounding box center [766, 467] width 1530 height 797
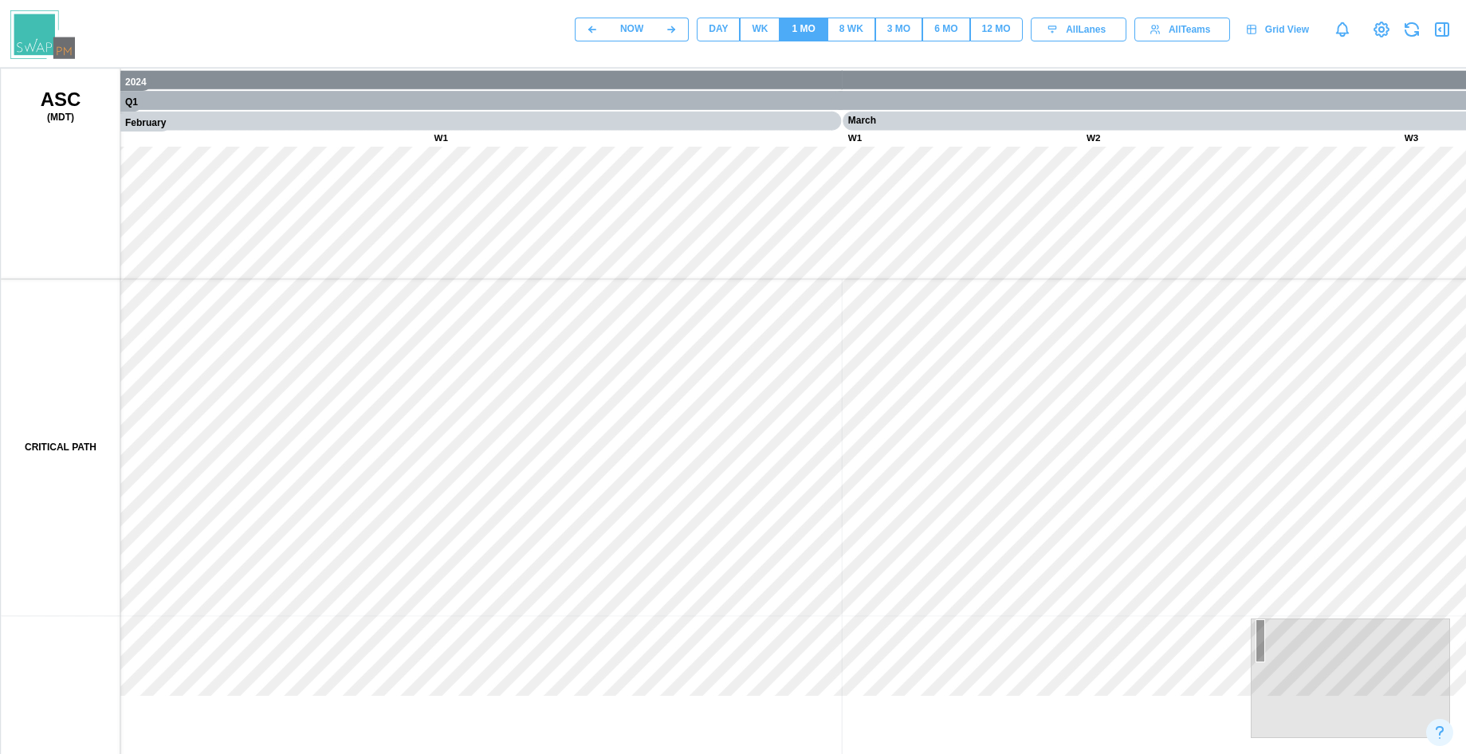
drag, startPoint x: 708, startPoint y: 440, endPoint x: 1057, endPoint y: 471, distance: 349.6
click at [1034, 443] on canvas at bounding box center [766, 467] width 1530 height 797
drag, startPoint x: 943, startPoint y: 455, endPoint x: 1139, endPoint y: 480, distance: 197.6
click at [1138, 481] on canvas at bounding box center [766, 467] width 1530 height 797
